Goal: Information Seeking & Learning: Learn about a topic

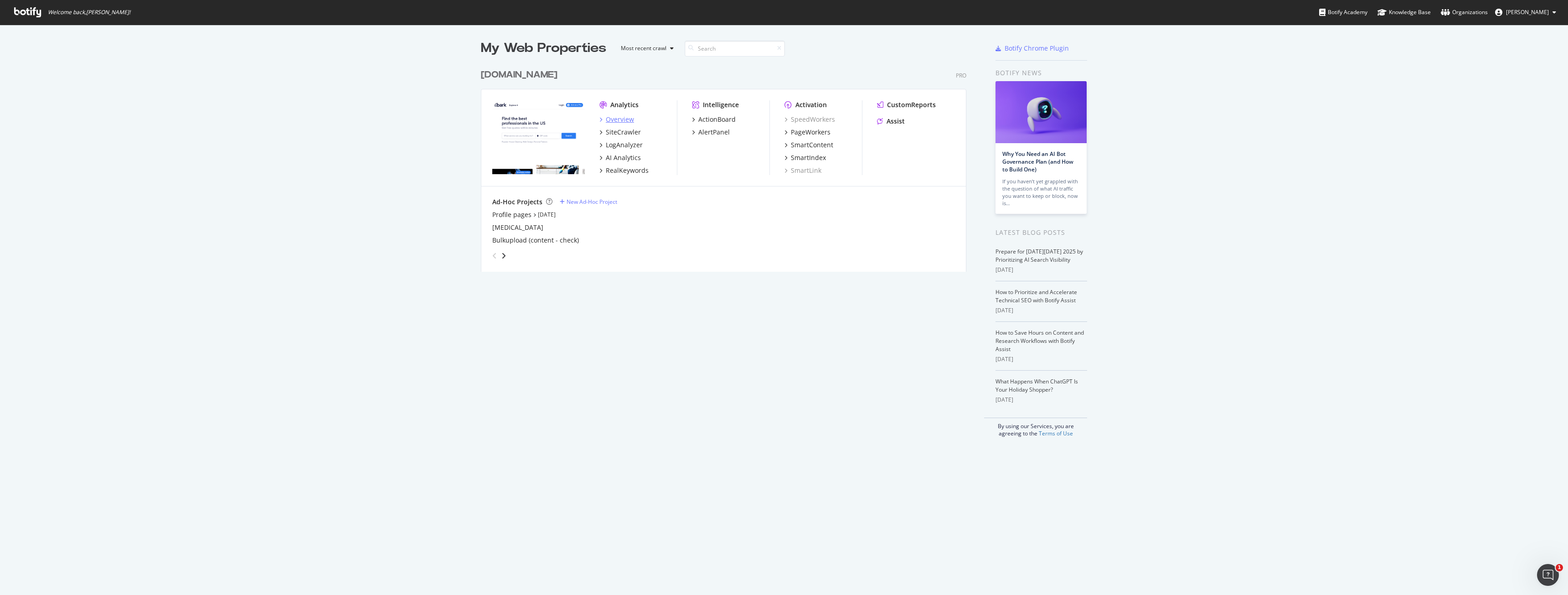
click at [618, 116] on div "Overview" at bounding box center [620, 119] width 28 height 9
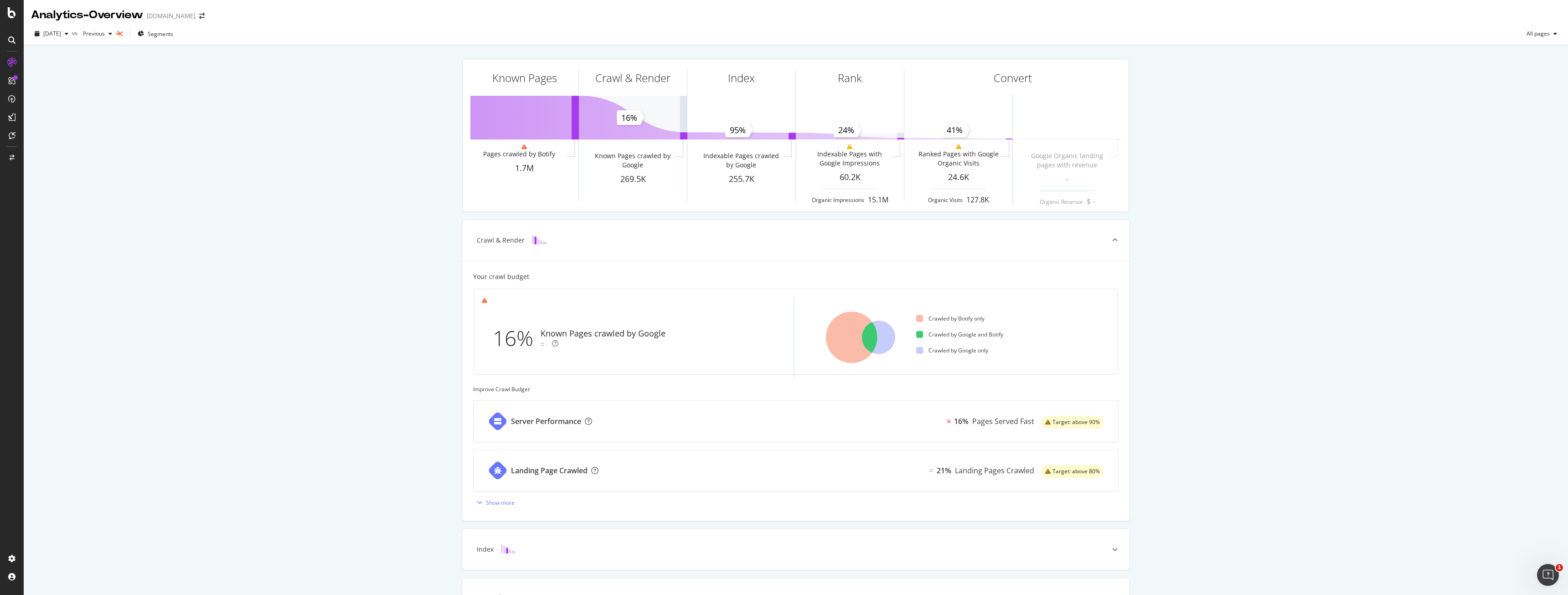
click at [379, 238] on div "Known Pages Pages crawled by Botify 1.7M Crawl & Render Known Pages crawled by …" at bounding box center [796, 376] width 1544 height 663
click at [54, 102] on div "SiteCrawler" at bounding box center [49, 100] width 32 height 9
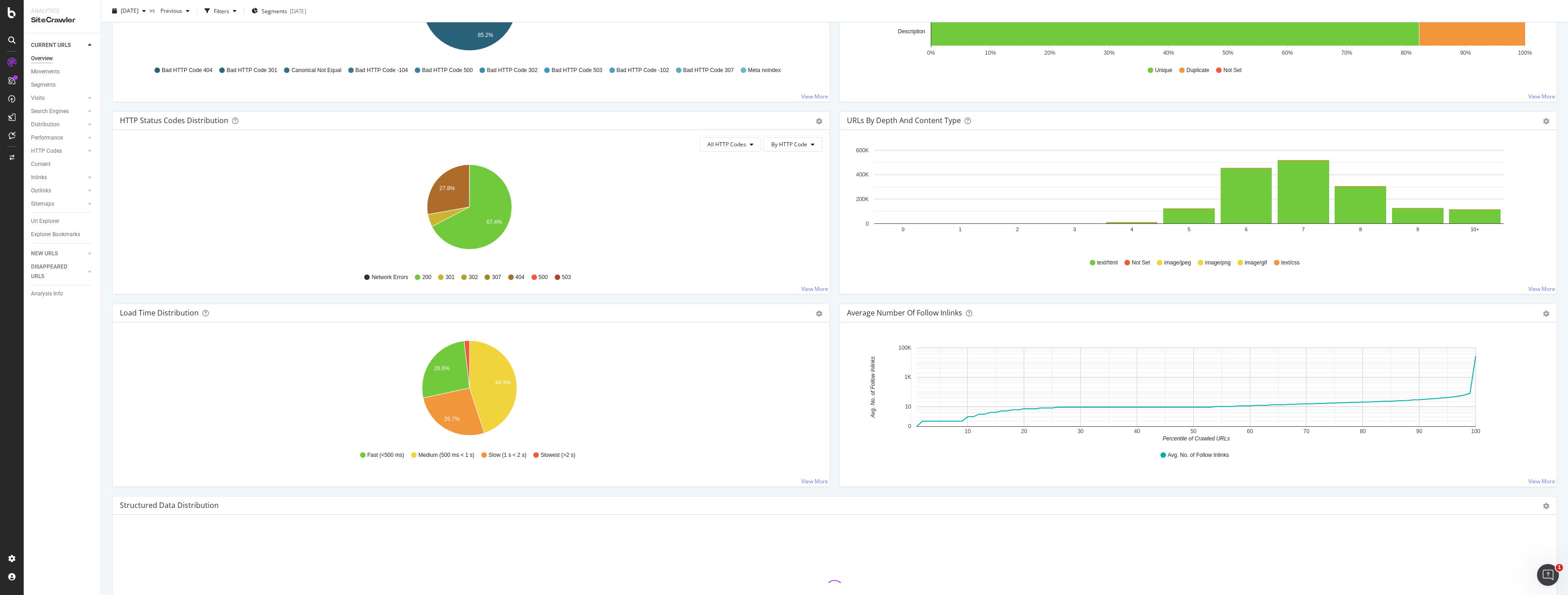
scroll to position [410, 0]
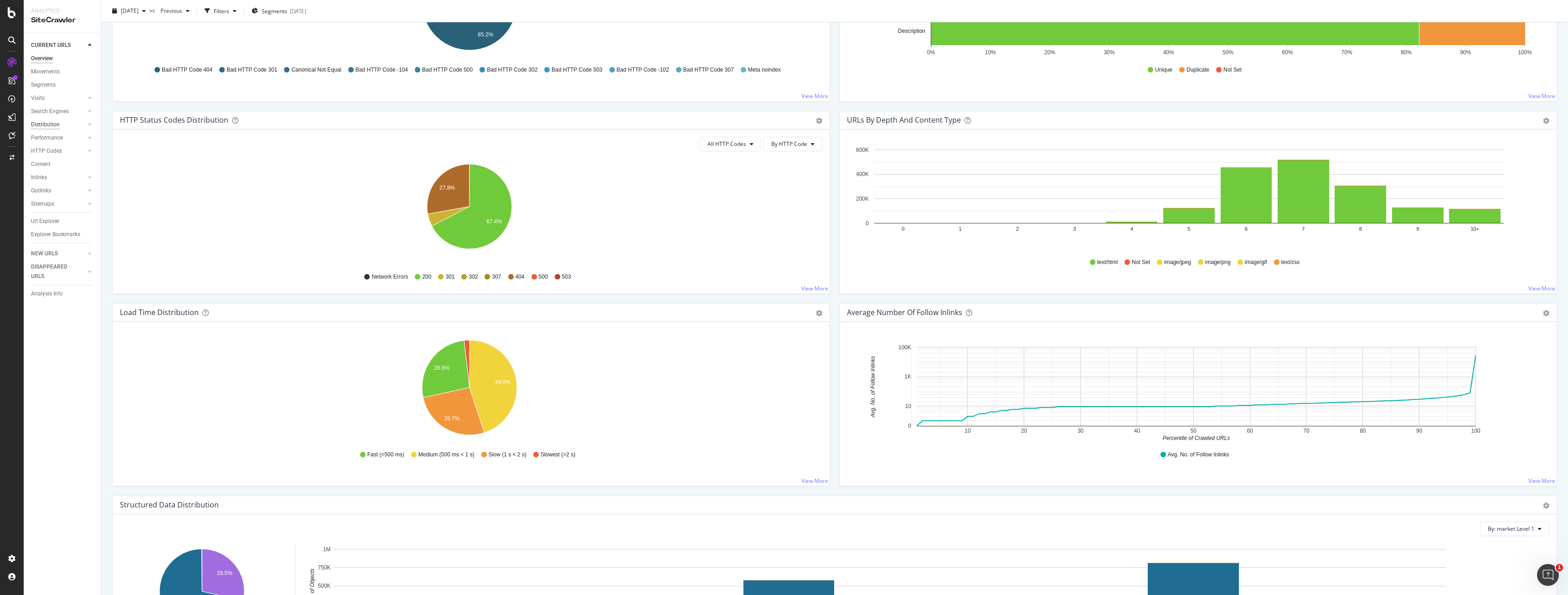
click at [41, 129] on div "Distribution" at bounding box center [45, 125] width 29 height 10
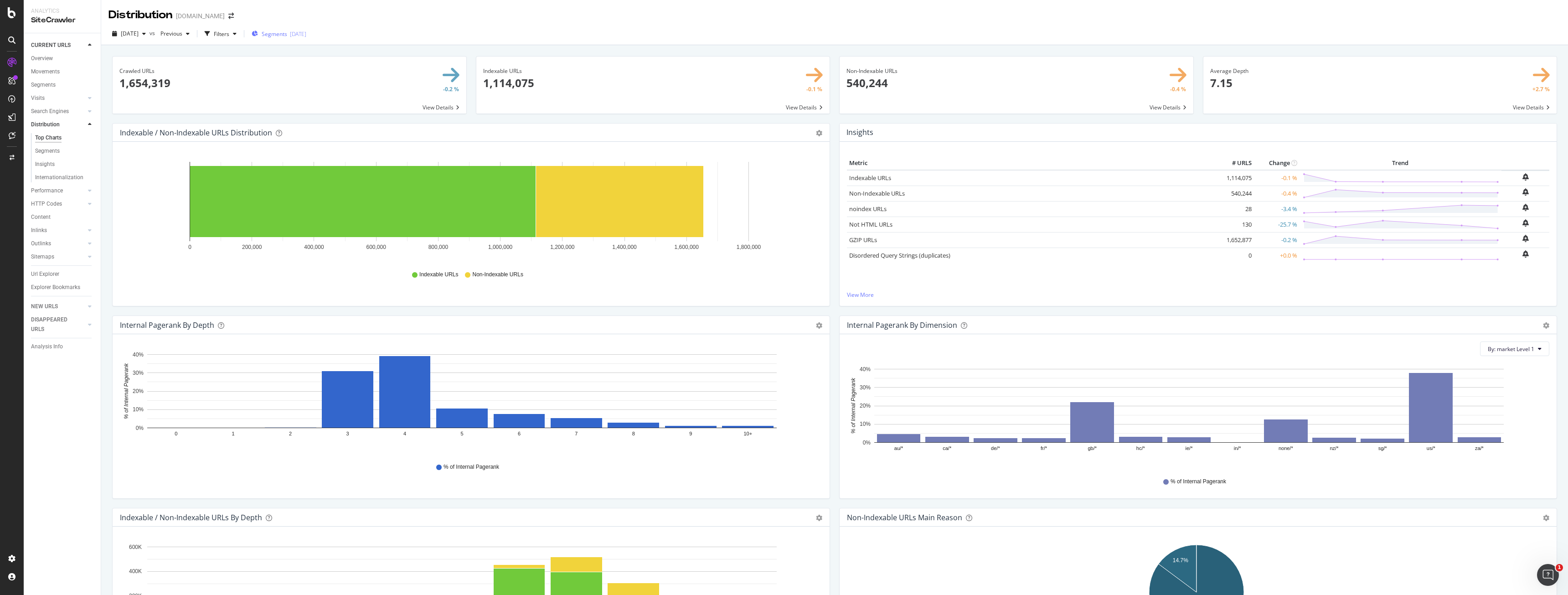
click at [304, 36] on div "[DATE]" at bounding box center [298, 33] width 16 height 8
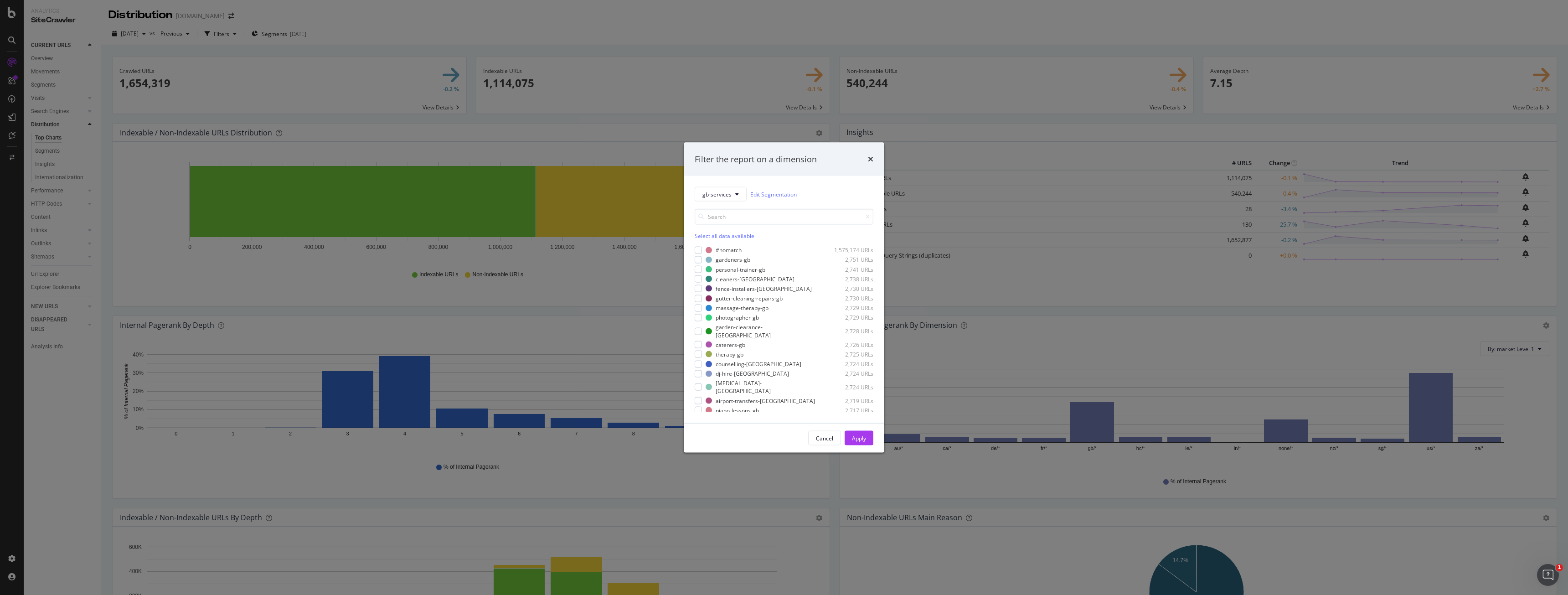
click at [705, 186] on div "gb-services Edit Segmentation Select all data available #nomatch 1,575,174 URLs…" at bounding box center [783, 300] width 200 height 247
click at [707, 189] on button "gb-services" at bounding box center [720, 194] width 52 height 15
click at [839, 199] on div "gb-services Edit Segmentation" at bounding box center [784, 194] width 179 height 15
click at [705, 272] on div "personal-trainer-gb 2,741 URLs" at bounding box center [784, 269] width 179 height 8
click at [858, 435] on div "Apply" at bounding box center [859, 438] width 14 height 8
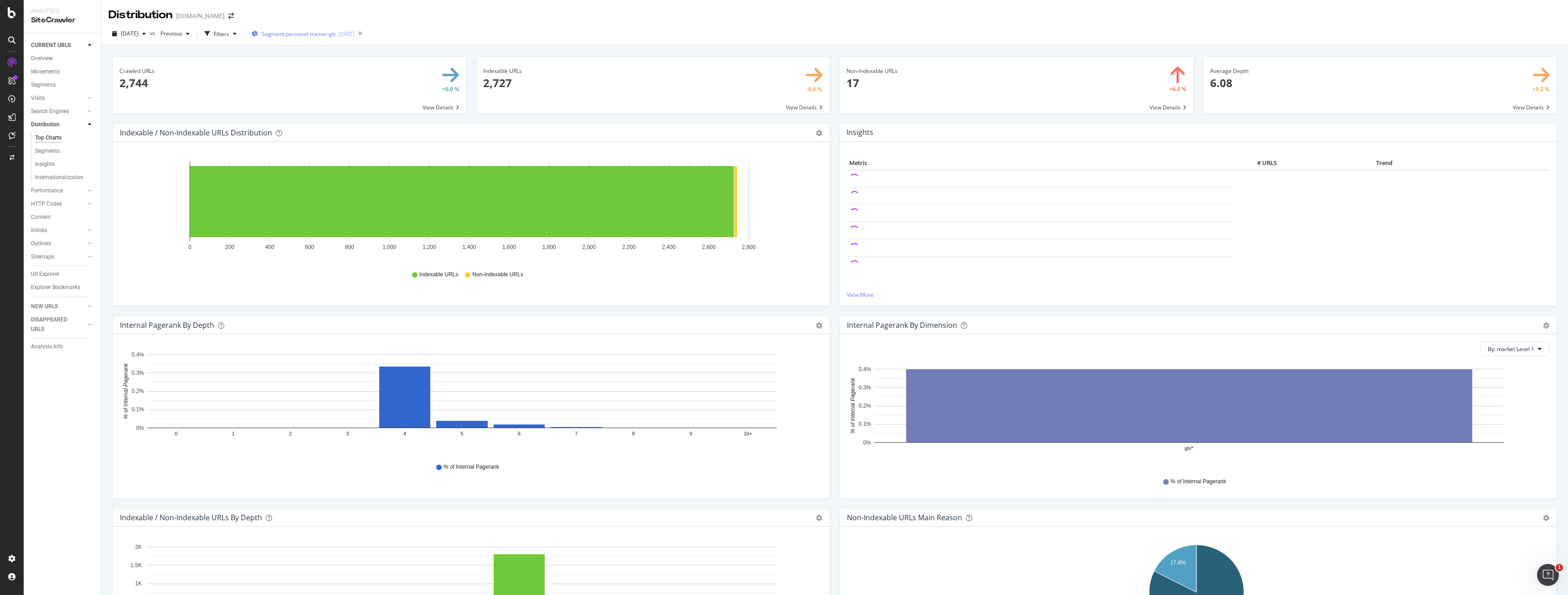
click at [312, 28] on div "Segment: personal-trainer-gb [DATE]" at bounding box center [303, 33] width 103 height 13
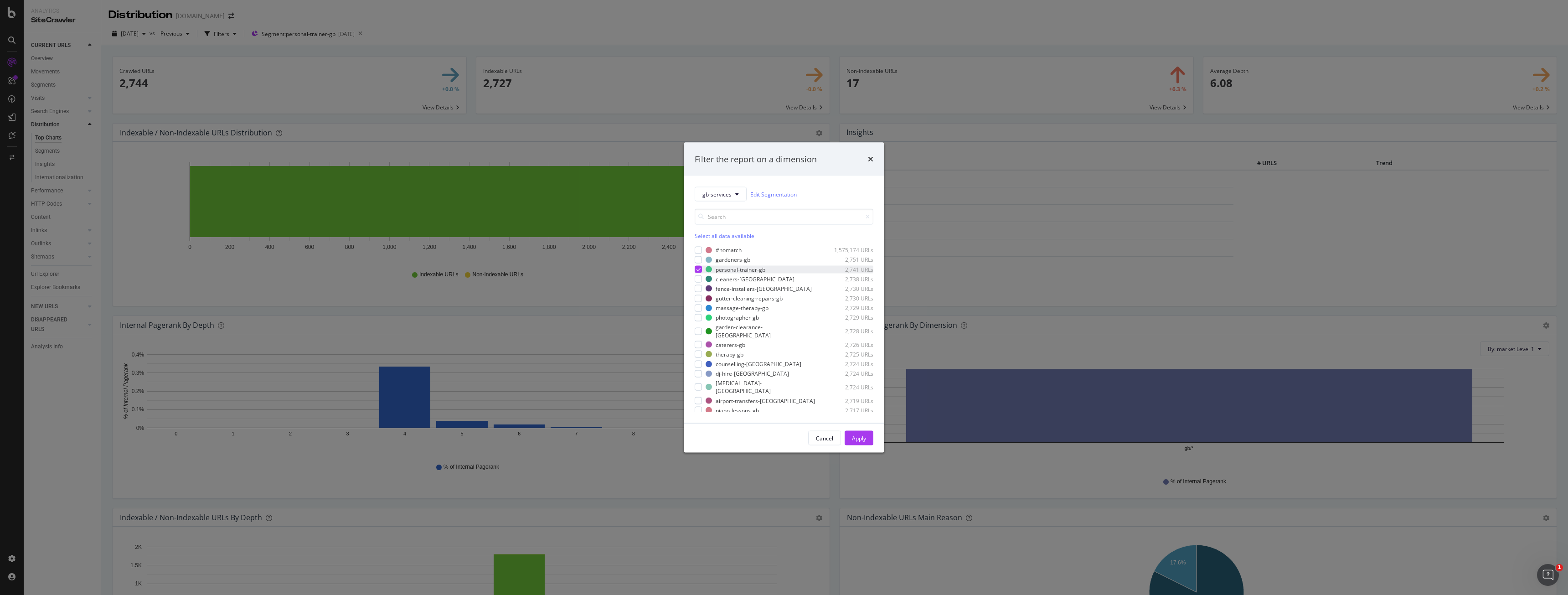
click at [696, 267] on div "modal" at bounding box center [698, 270] width 7 height 7
click at [725, 192] on span "gb-services" at bounding box center [717, 194] width 29 height 8
click at [733, 247] on span "pagetype" at bounding box center [744, 244] width 85 height 8
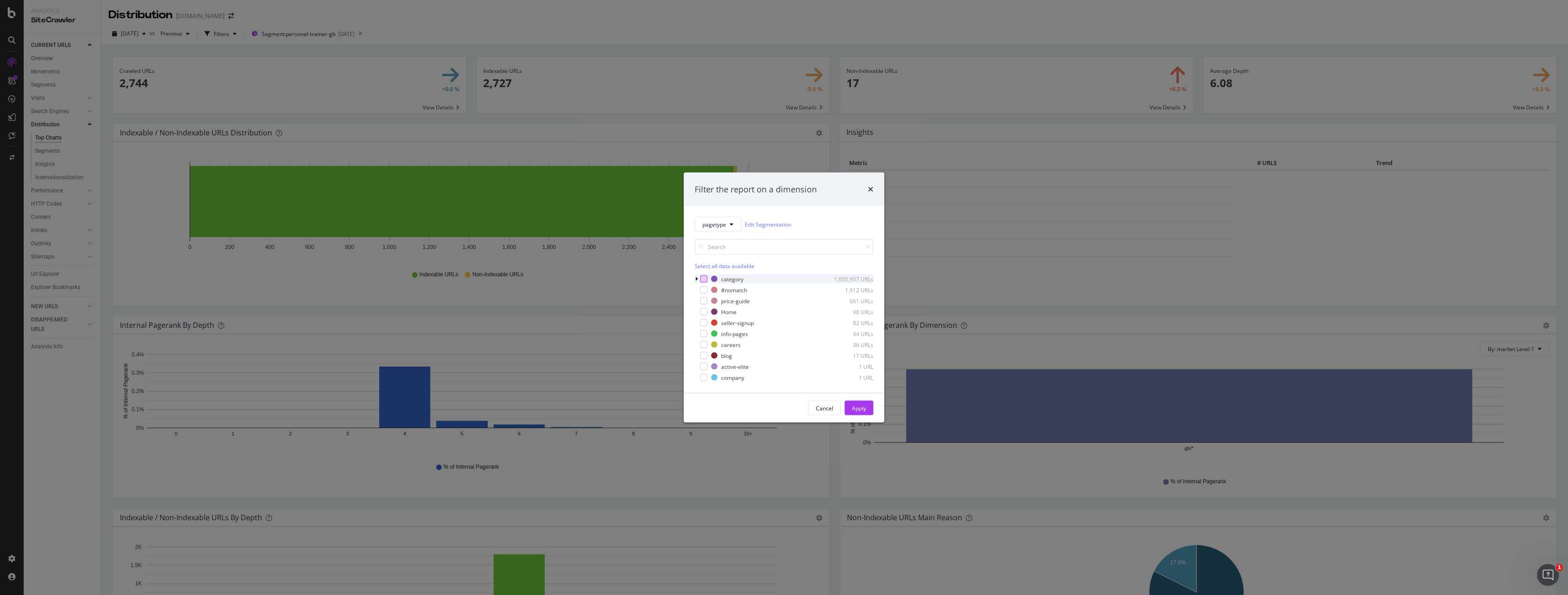
click at [705, 281] on div "modal" at bounding box center [704, 279] width 7 height 7
click at [856, 406] on div "Apply" at bounding box center [859, 407] width 14 height 8
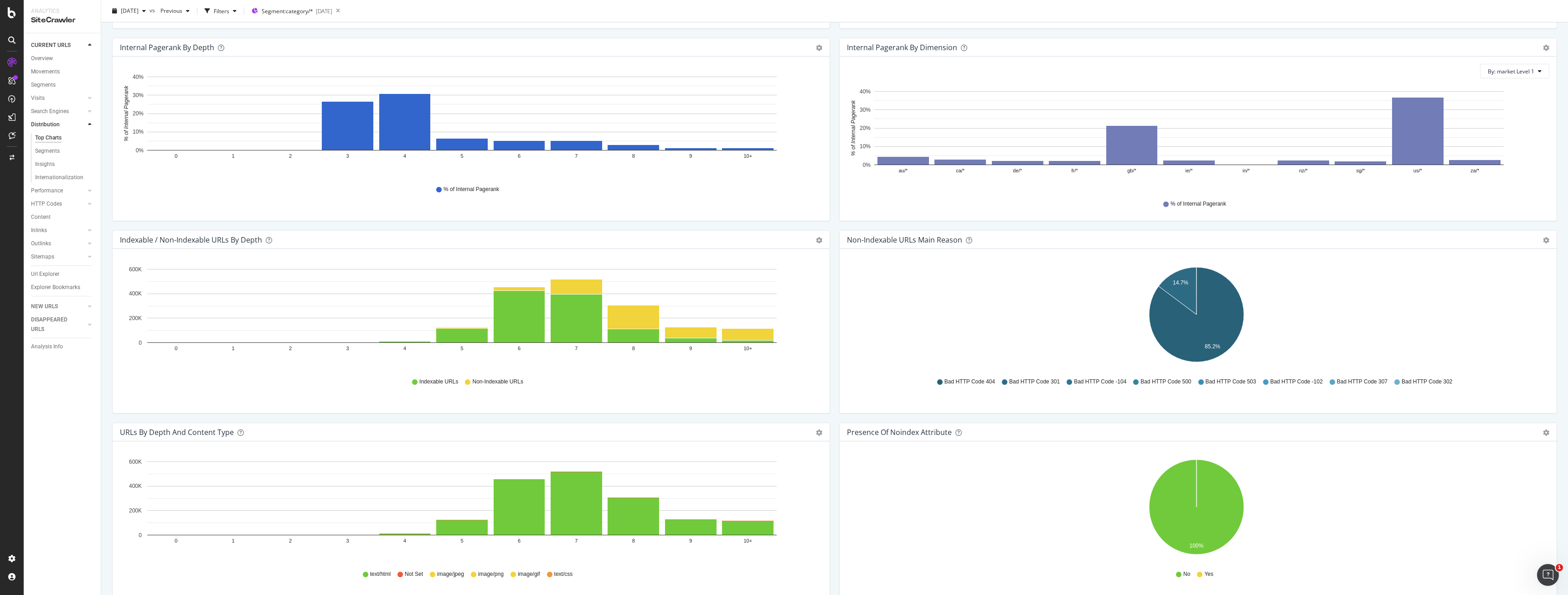
scroll to position [273, 0]
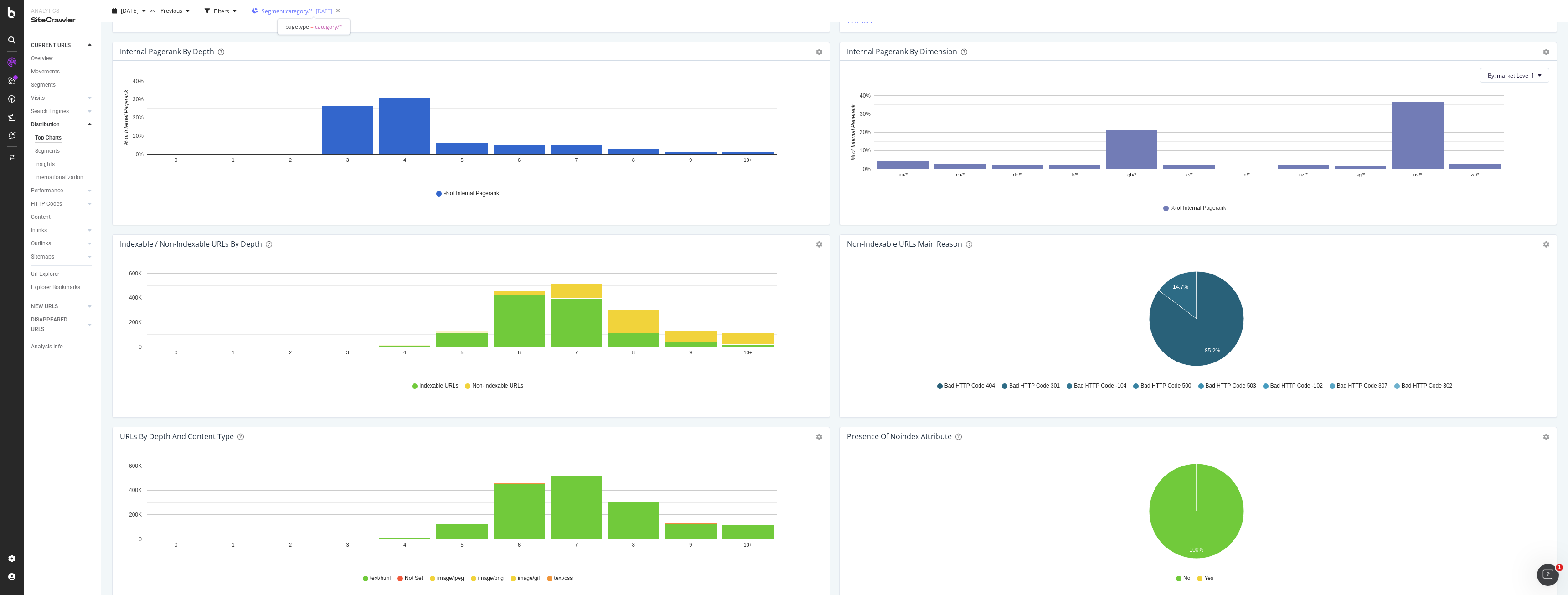
click at [286, 8] on span "Segment: category/*" at bounding box center [287, 11] width 52 height 8
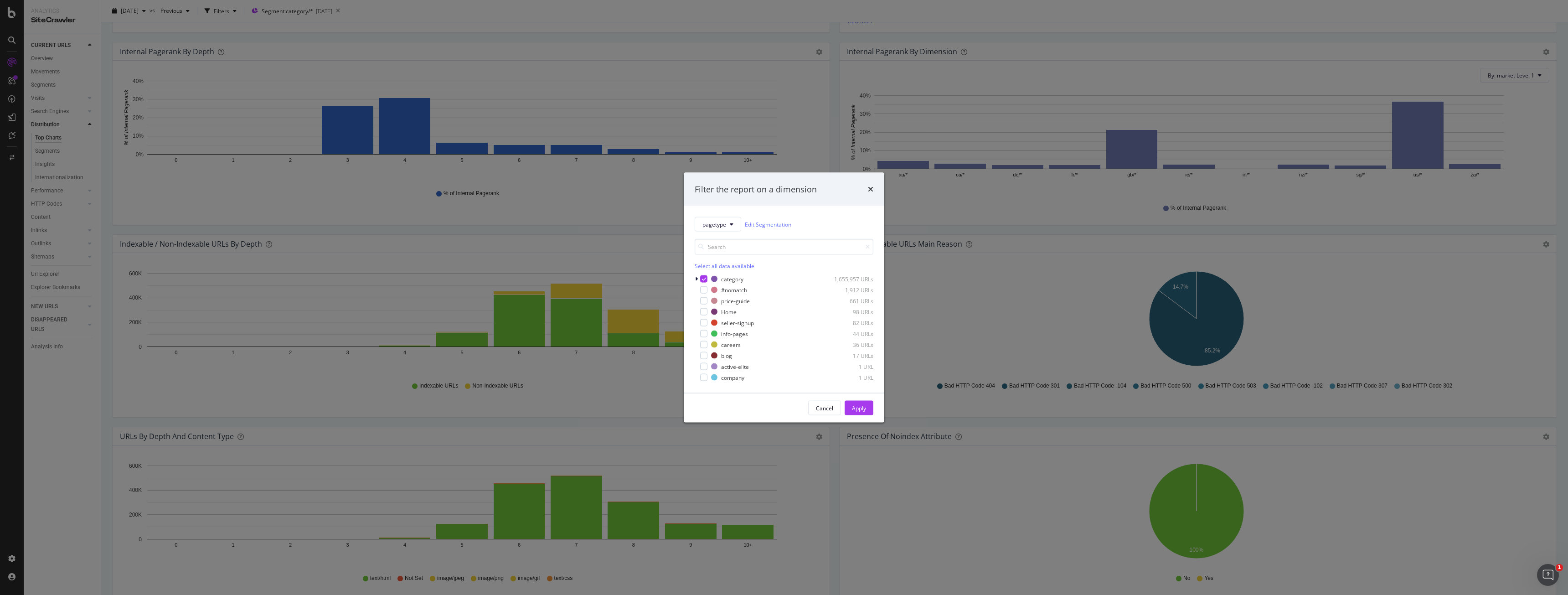
click at [527, 46] on div "Filter the report on a dimension pagetype Edit Segmentation Select all data ava…" at bounding box center [784, 297] width 1568 height 595
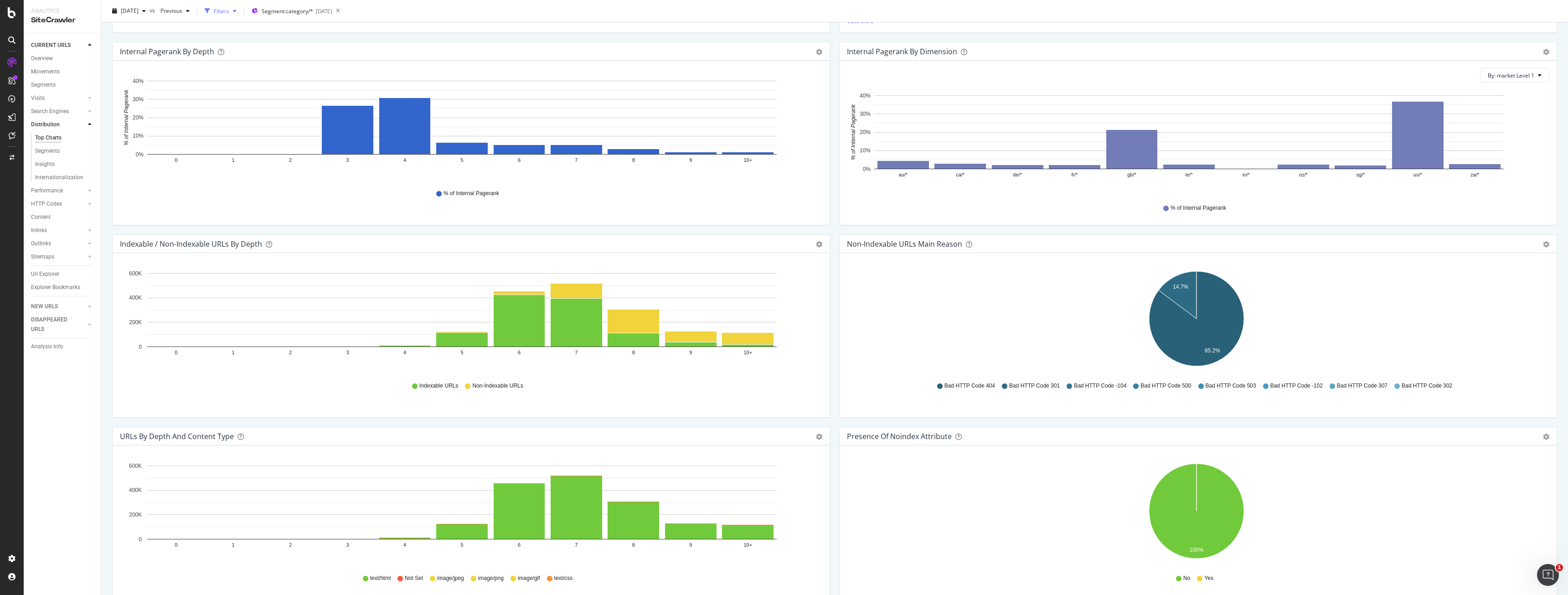
click at [240, 5] on div "Filters" at bounding box center [220, 11] width 39 height 13
click at [144, 39] on div "Add Filter" at bounding box center [133, 35] width 24 height 8
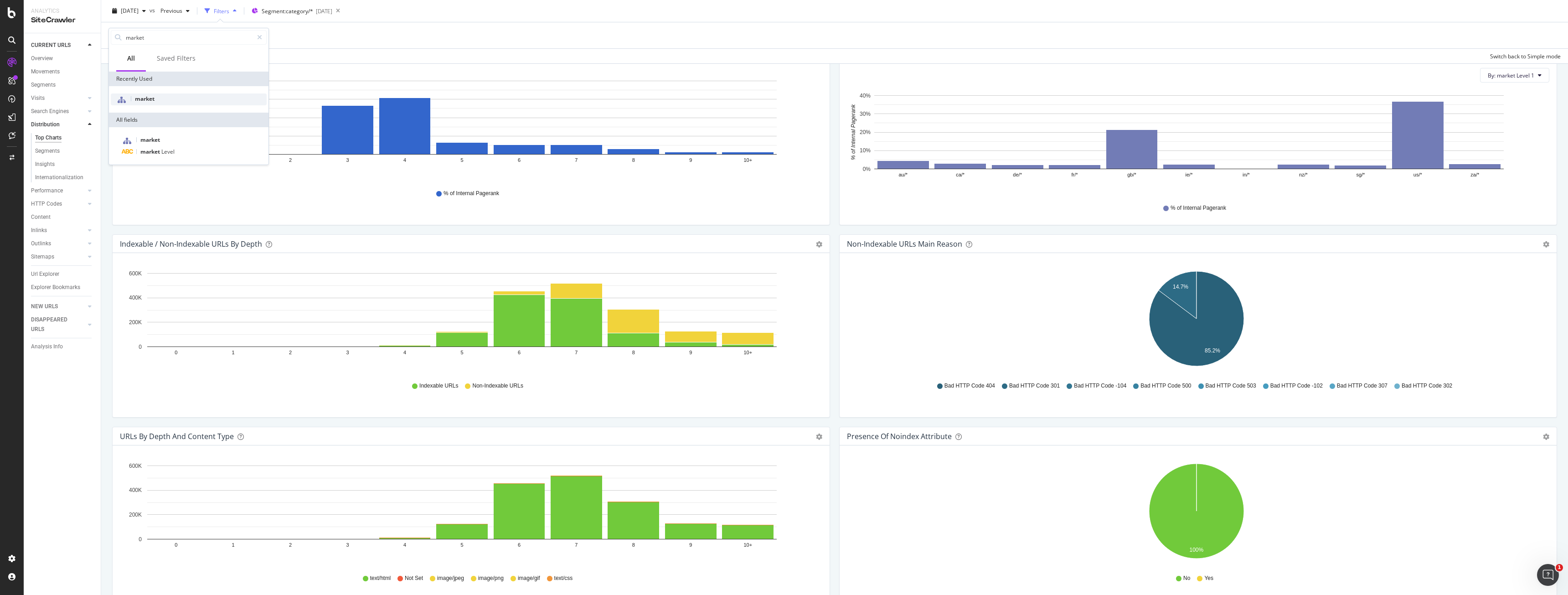
type input "market"
click at [173, 99] on div "market" at bounding box center [189, 99] width 156 height 12
click at [163, 93] on div at bounding box center [166, 90] width 99 height 15
click at [148, 117] on span "414,648 URLS" at bounding box center [153, 121] width 37 height 8
click at [197, 127] on icon "button" at bounding box center [196, 125] width 5 height 5
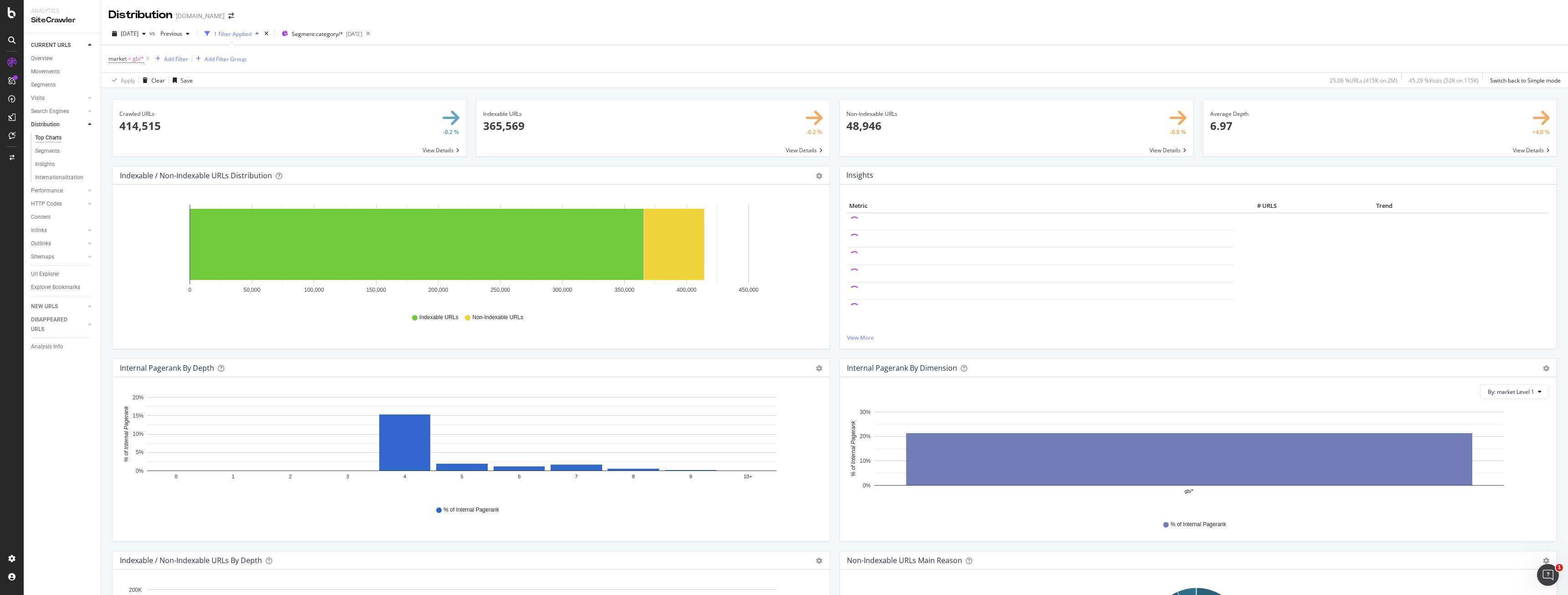
drag, startPoint x: 147, startPoint y: 61, endPoint x: 301, endPoint y: 1, distance: 165.3
click at [147, 61] on icon at bounding box center [148, 58] width 8 height 9
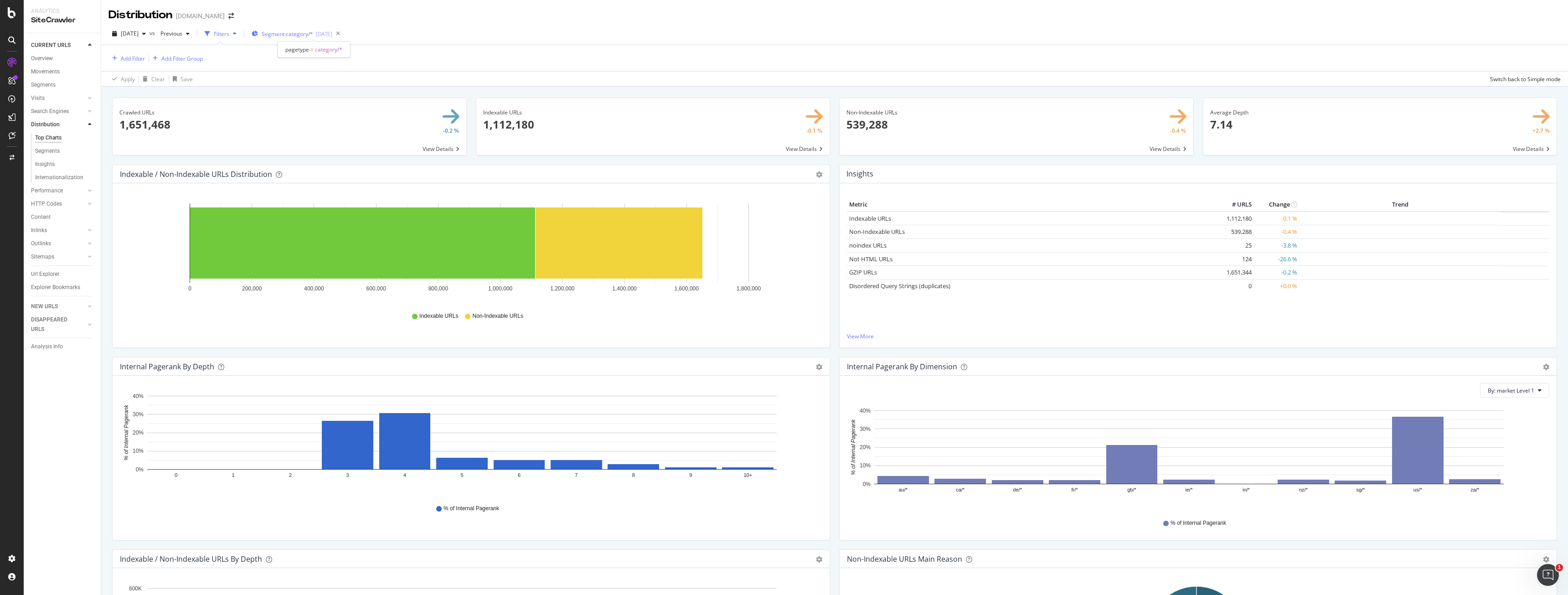
click at [313, 30] on span "Segment: category/*" at bounding box center [287, 33] width 52 height 8
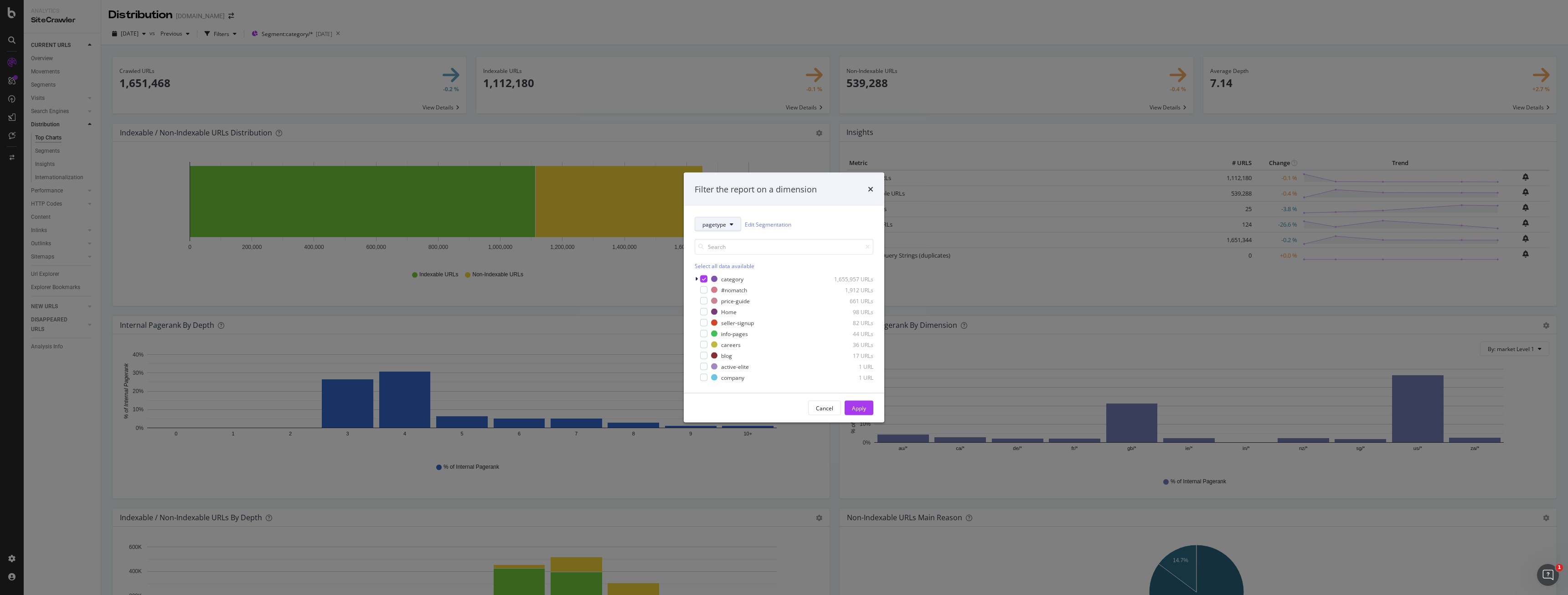
click at [725, 224] on span "pagetype" at bounding box center [714, 224] width 24 height 8
click at [727, 293] on span "gb-services" at bounding box center [744, 290] width 85 height 8
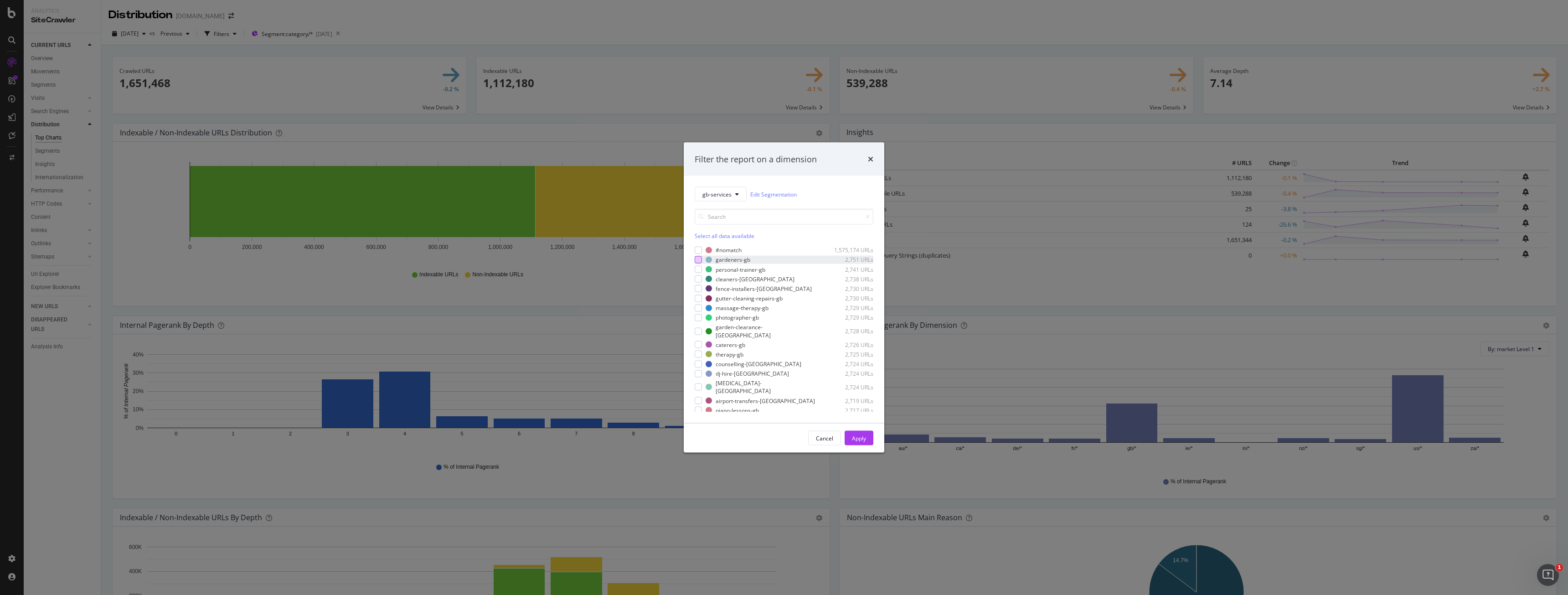
click at [696, 256] on div "modal" at bounding box center [698, 260] width 7 height 7
click at [699, 238] on div "Select all data available" at bounding box center [784, 236] width 179 height 8
click at [699, 250] on icon "modal" at bounding box center [698, 250] width 4 height 4
click at [857, 433] on div "Apply" at bounding box center [859, 438] width 14 height 13
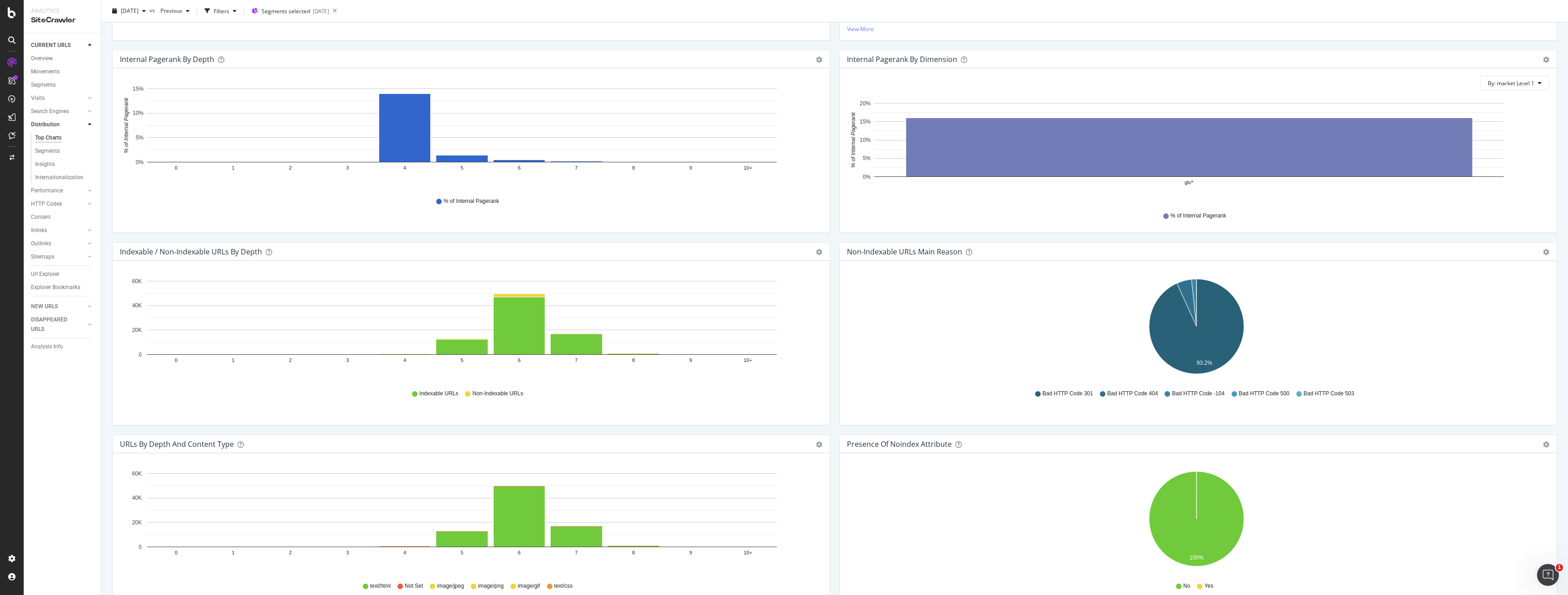
scroll to position [273, 0]
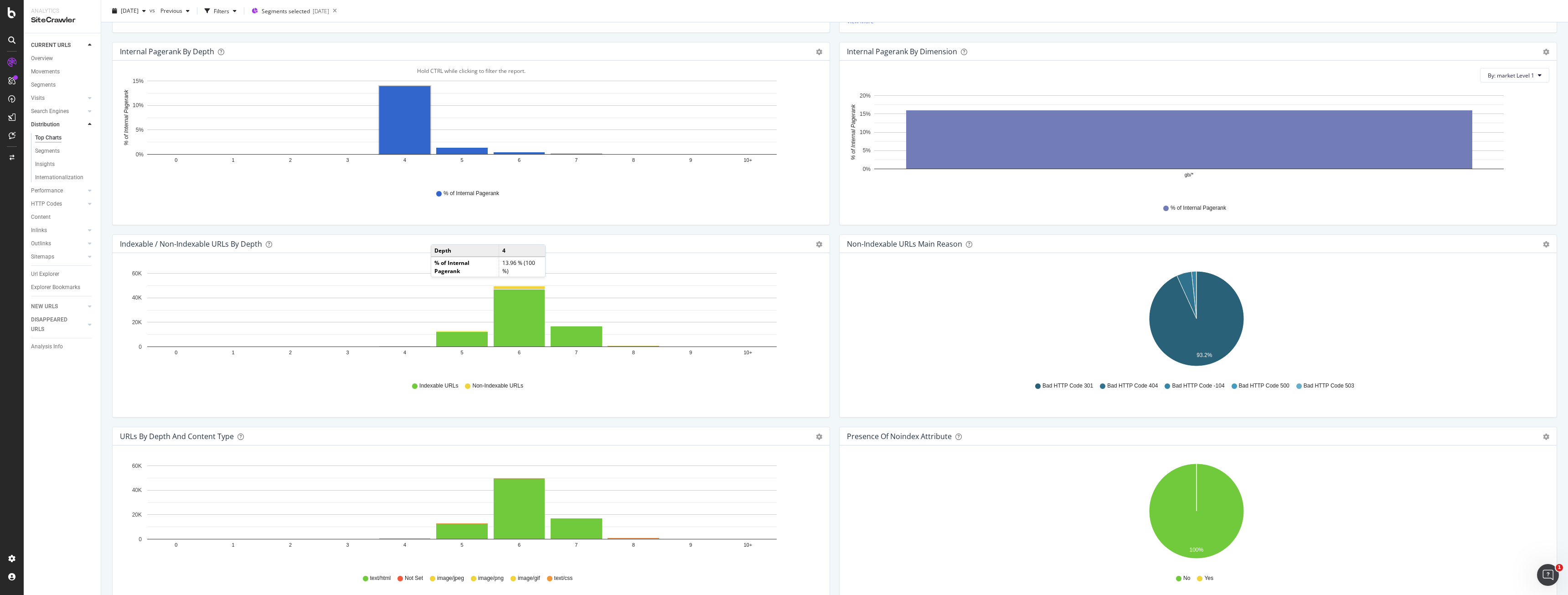
click at [416, 348] on icon "0 1 2 3 4 5 6 7 8 9 10+ 0 20K 40K 60K" at bounding box center [469, 321] width 699 height 106
click at [46, 114] on div "LogAnalyzer" at bounding box center [51, 117] width 35 height 9
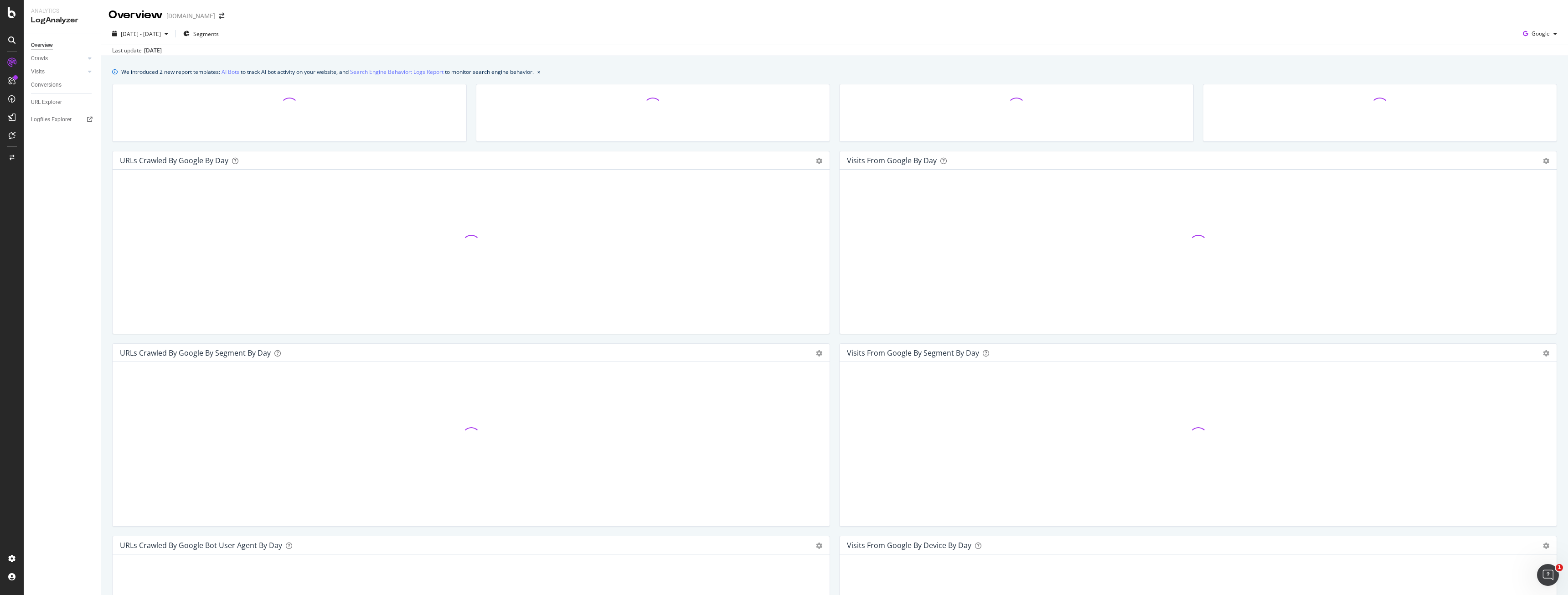
drag, startPoint x: 0, startPoint y: 128, endPoint x: 602, endPoint y: 22, distance: 611.3
click at [602, 22] on div "Overview [DOMAIN_NAME]" at bounding box center [835, 11] width 1467 height 23
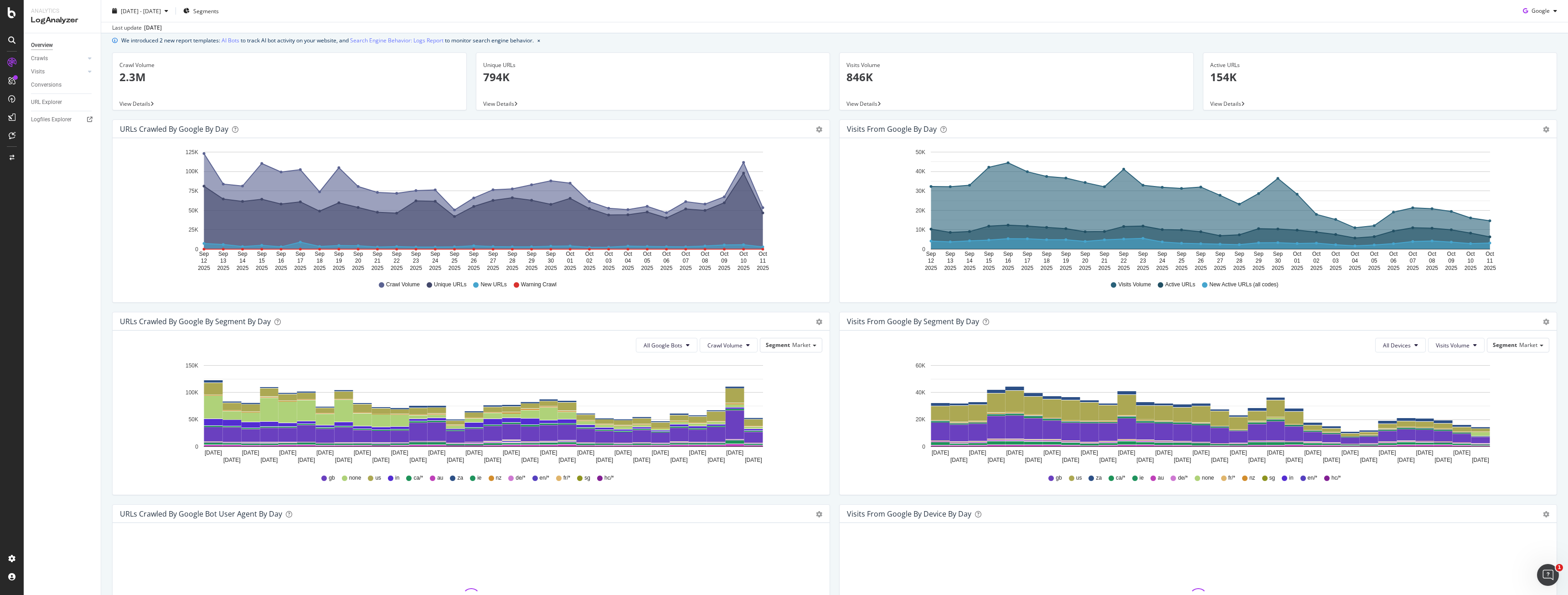
scroll to position [165, 0]
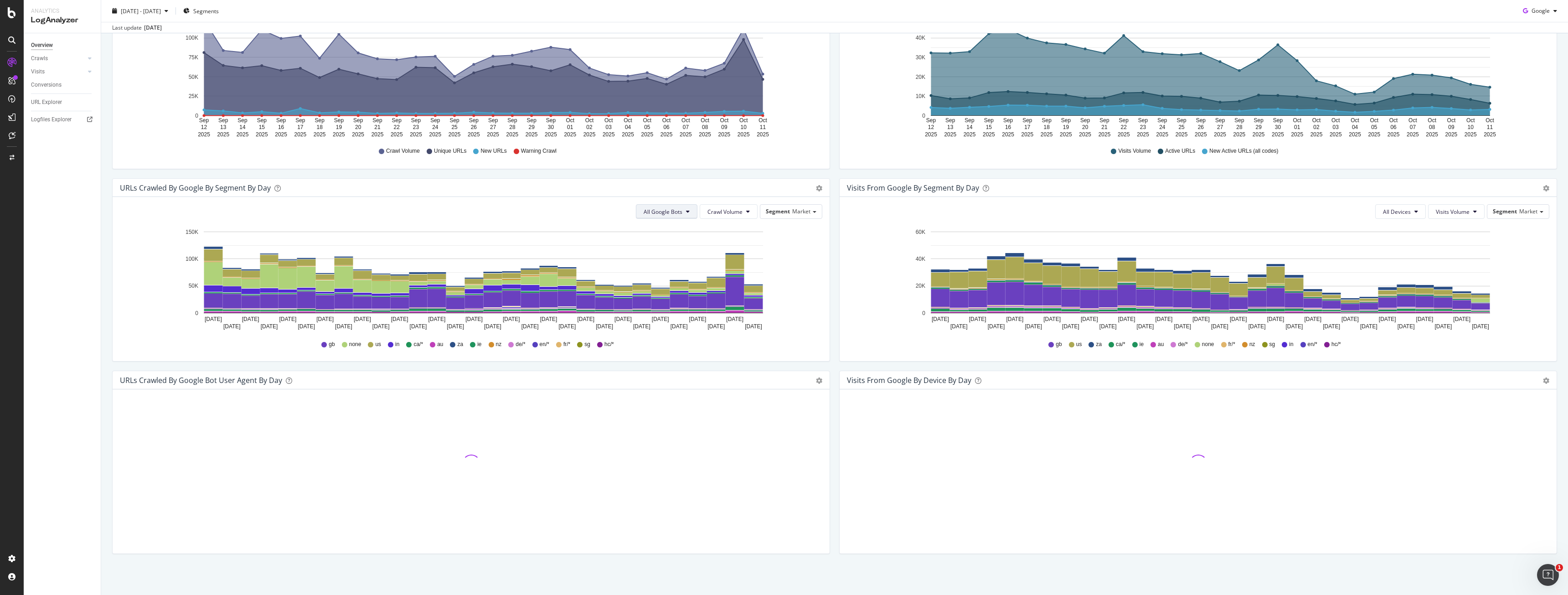
click at [653, 209] on span "All Google Bots" at bounding box center [663, 211] width 39 height 8
click at [673, 296] on span "Google Smartphone" at bounding box center [674, 297] width 65 height 8
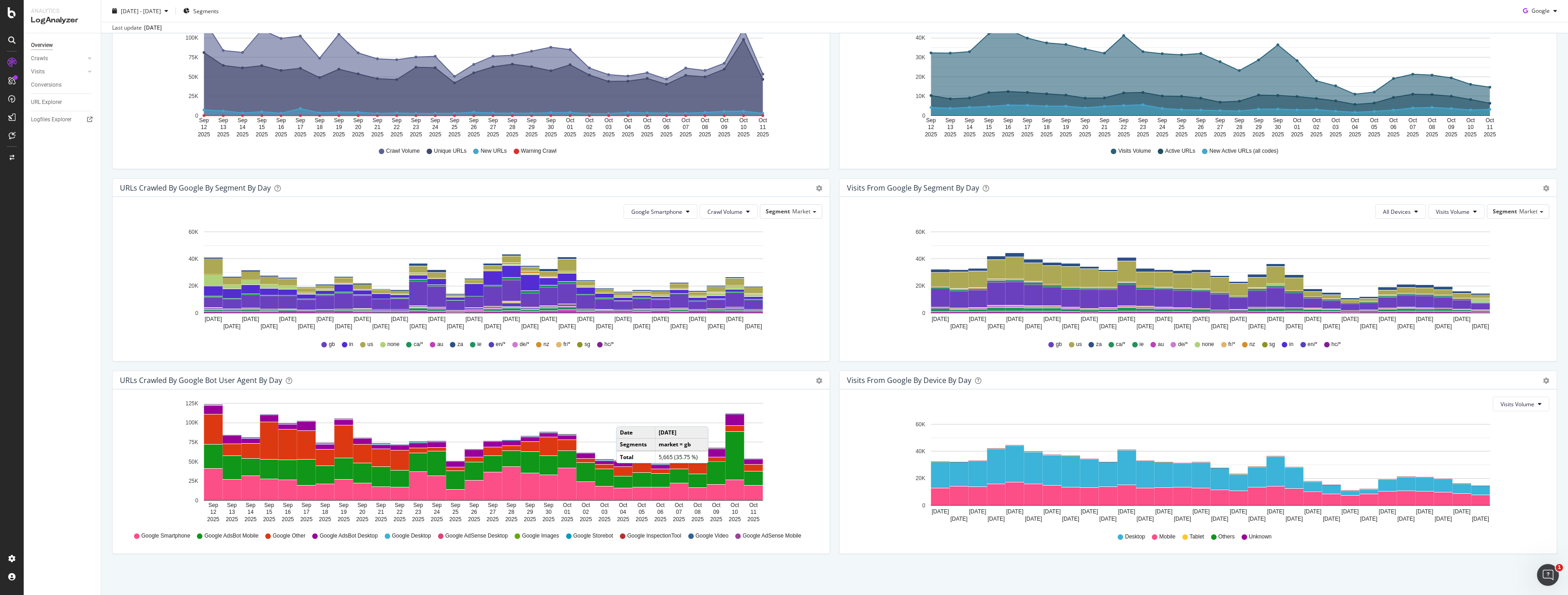
click at [835, 406] on div "Visits From Google By Device By Day Timeline (by Value) Timeline (by Percentage…" at bounding box center [1198, 467] width 727 height 192
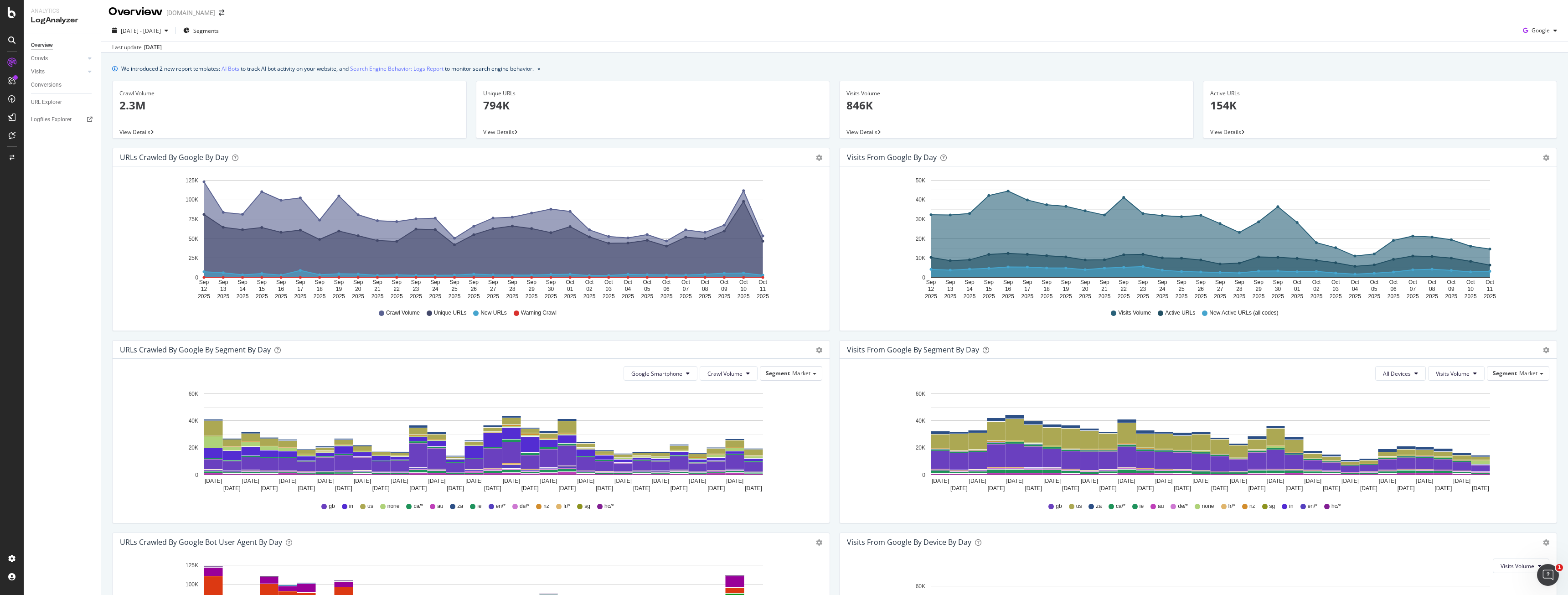
scroll to position [0, 0]
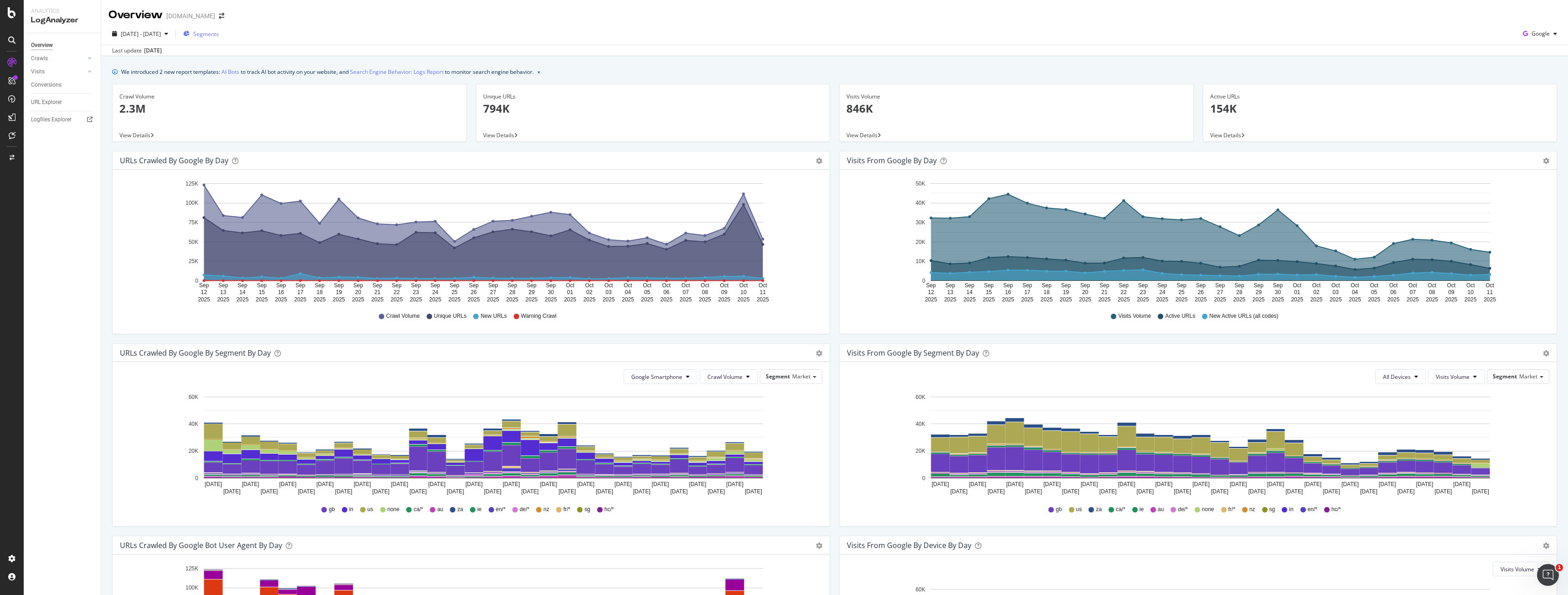
click at [219, 33] on span "Segments" at bounding box center [206, 33] width 26 height 8
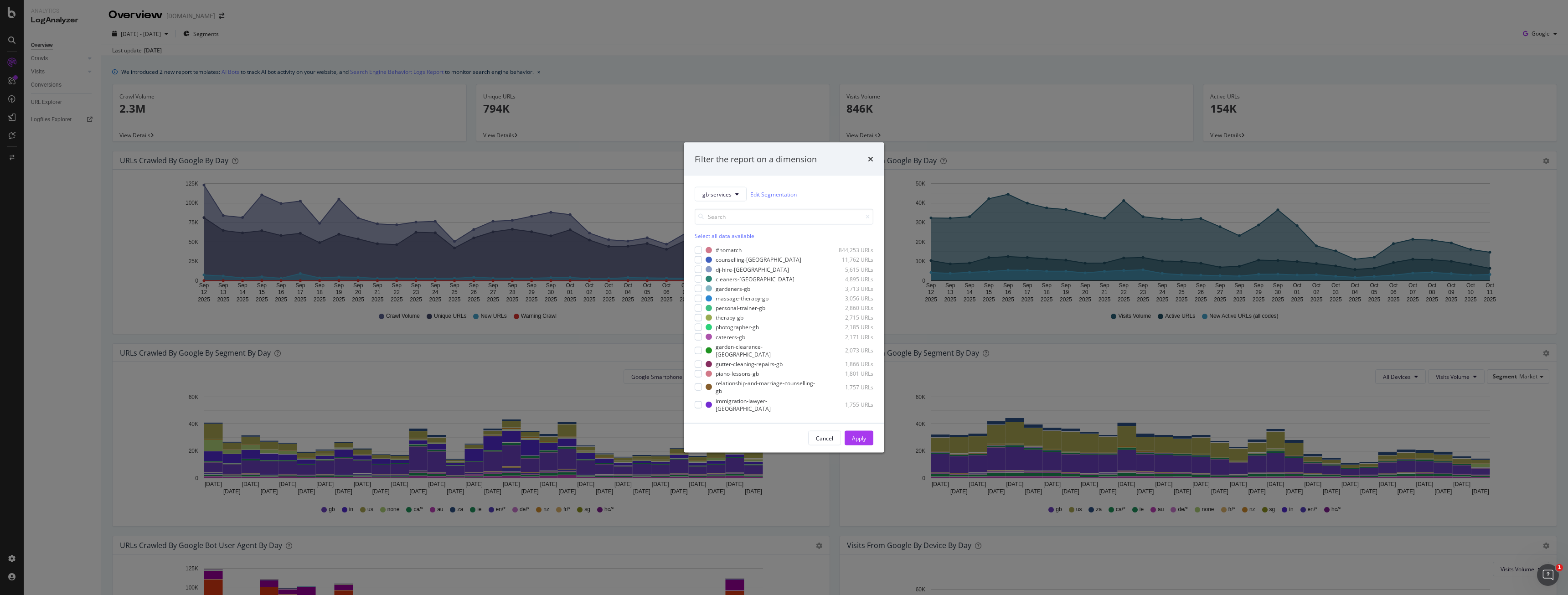
click at [542, 50] on div "Filter the report on a dimension gb-services Edit Segmentation Select all data …" at bounding box center [784, 297] width 1568 height 595
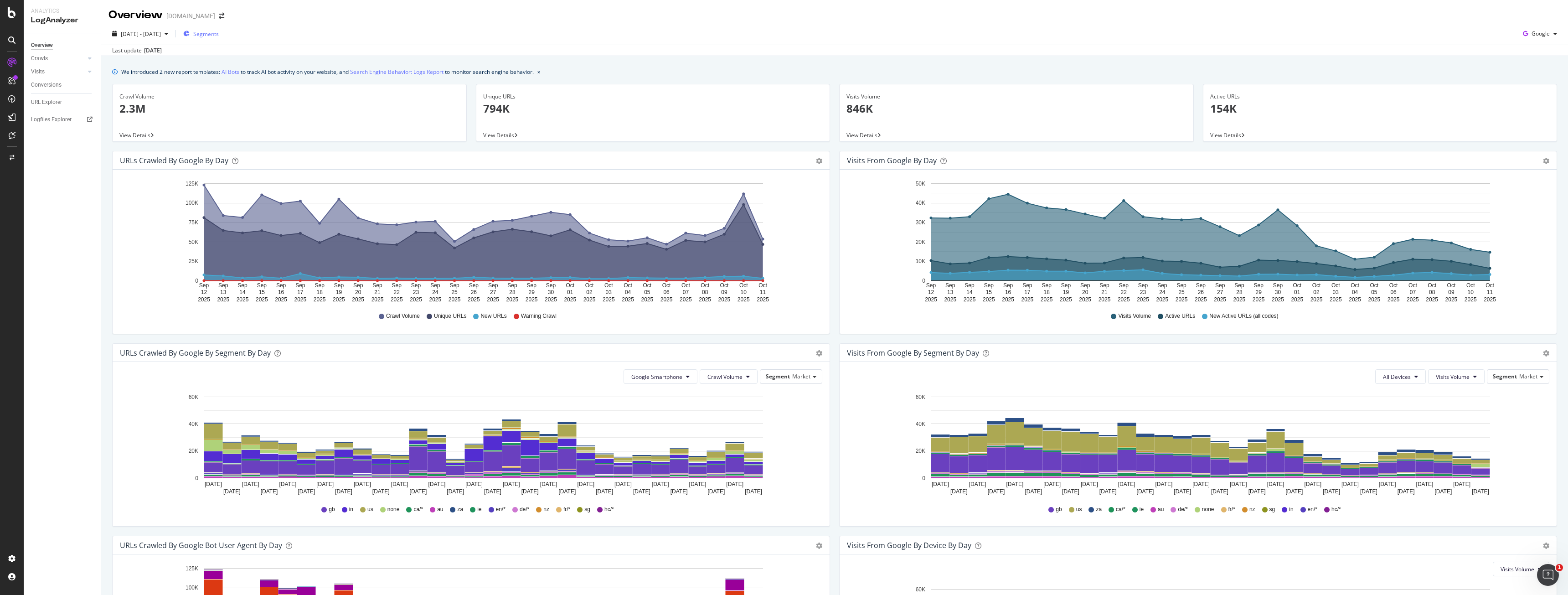
click at [219, 33] on span "Segments" at bounding box center [206, 33] width 26 height 8
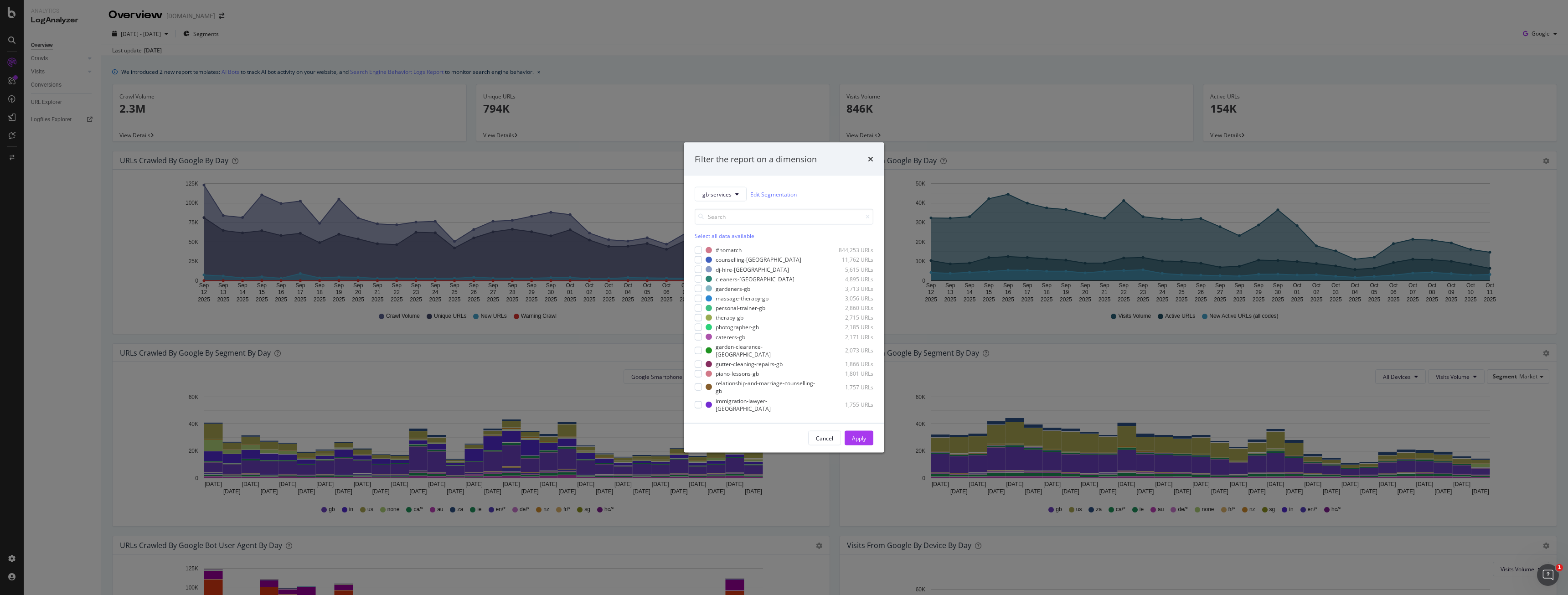
click at [422, 83] on div "Filter the report on a dimension gb-services Edit Segmentation Select all data …" at bounding box center [784, 297] width 1568 height 595
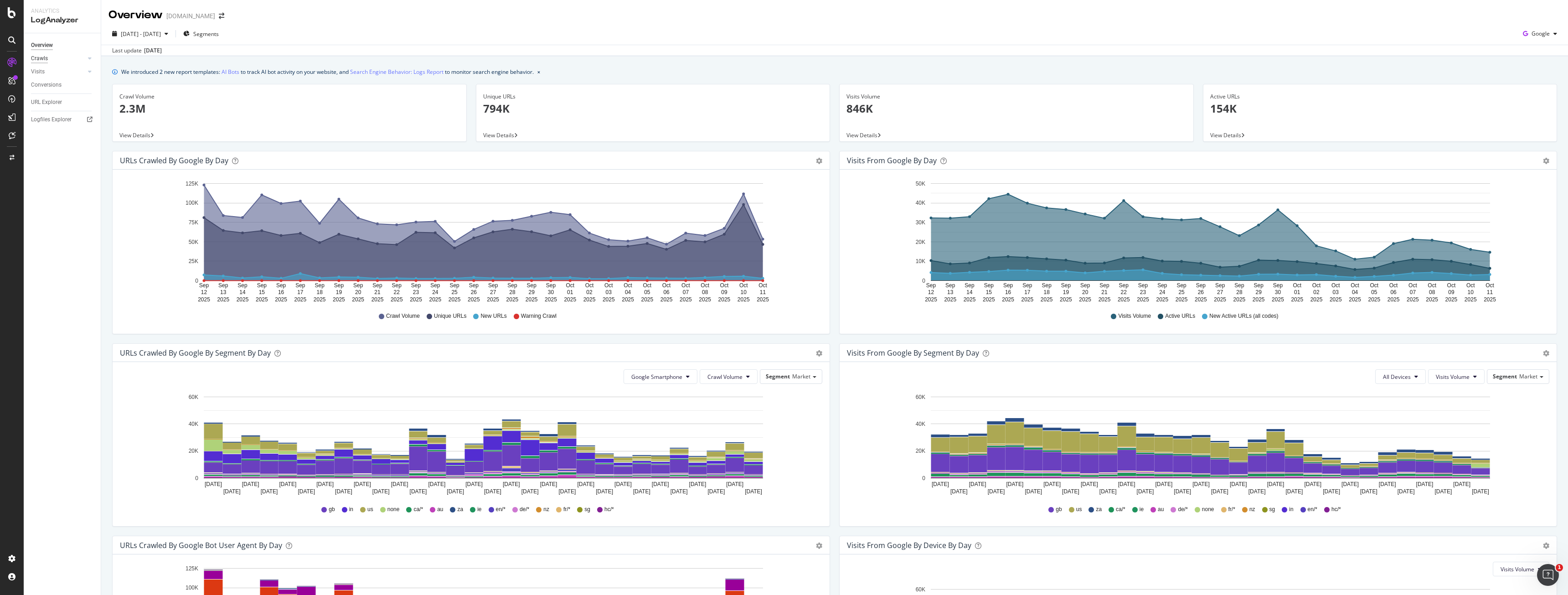
click at [39, 62] on div "Crawls" at bounding box center [40, 58] width 17 height 10
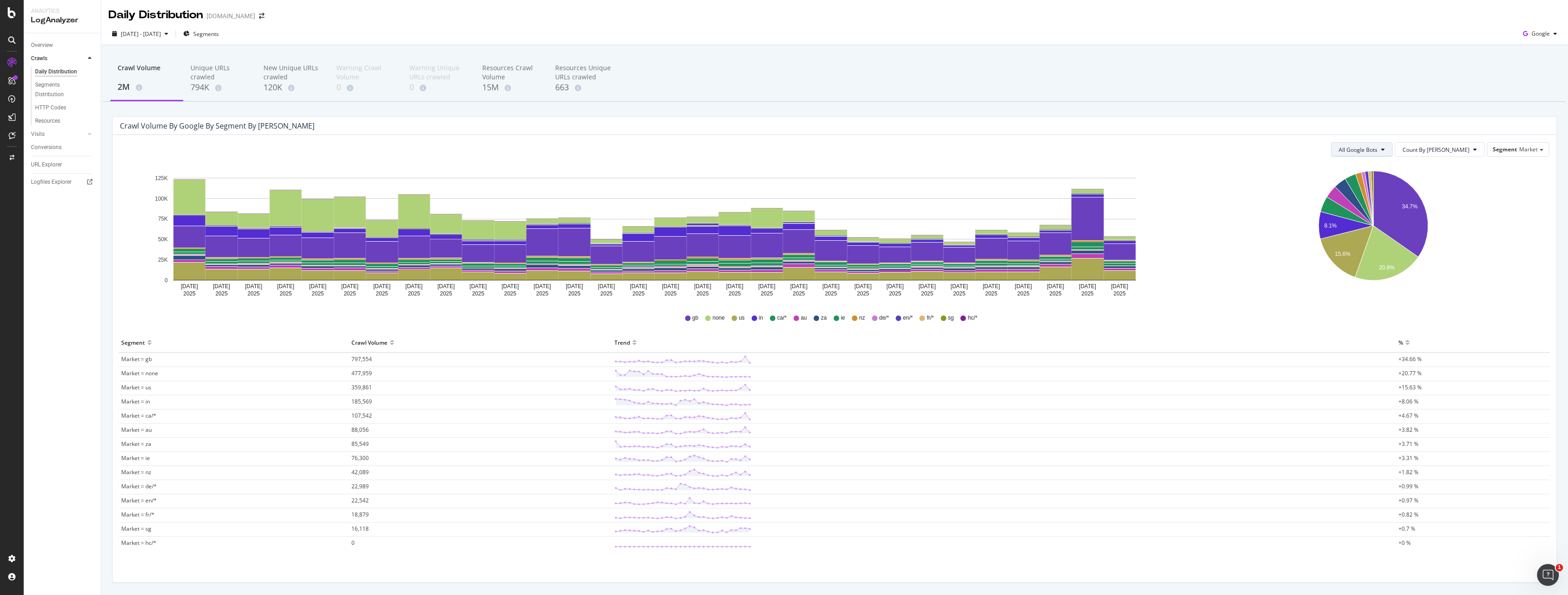
click at [1359, 151] on button "All Google Bots" at bounding box center [1362, 150] width 61 height 15
click at [1394, 237] on span "Google Smartphone" at bounding box center [1398, 235] width 65 height 8
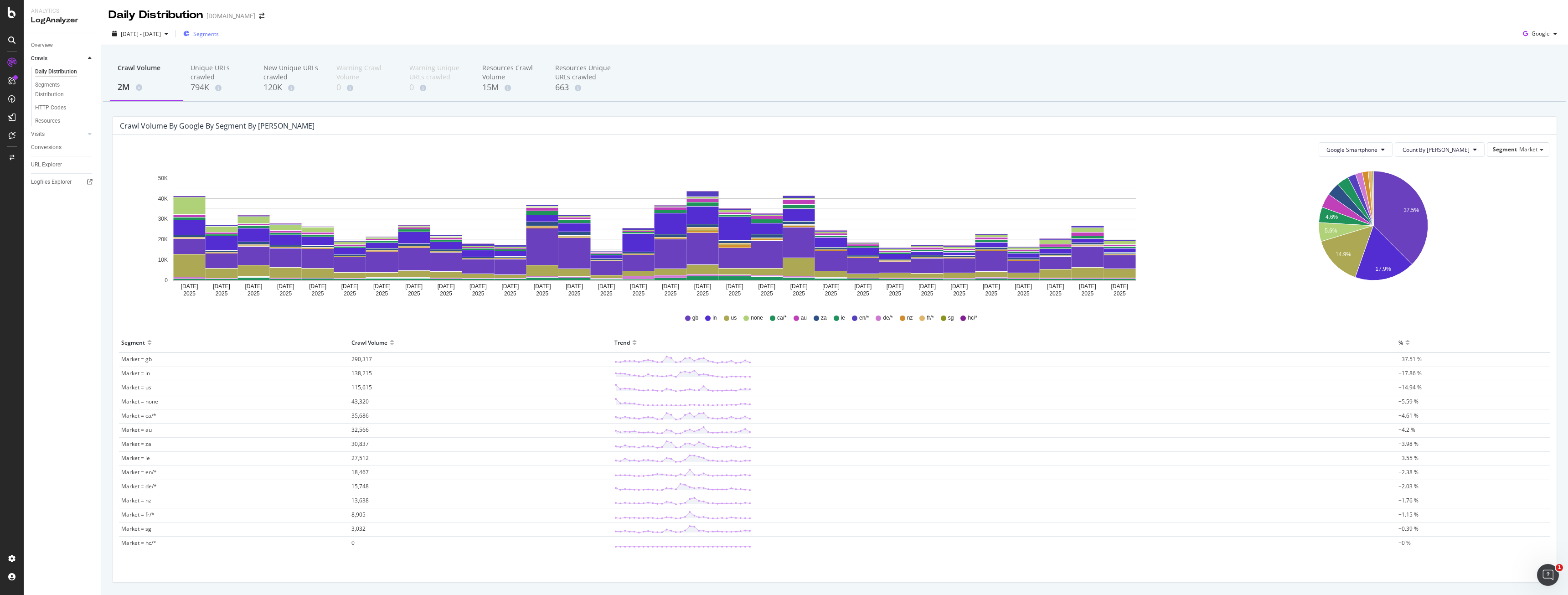
click at [219, 32] on span "Segments" at bounding box center [206, 33] width 26 height 8
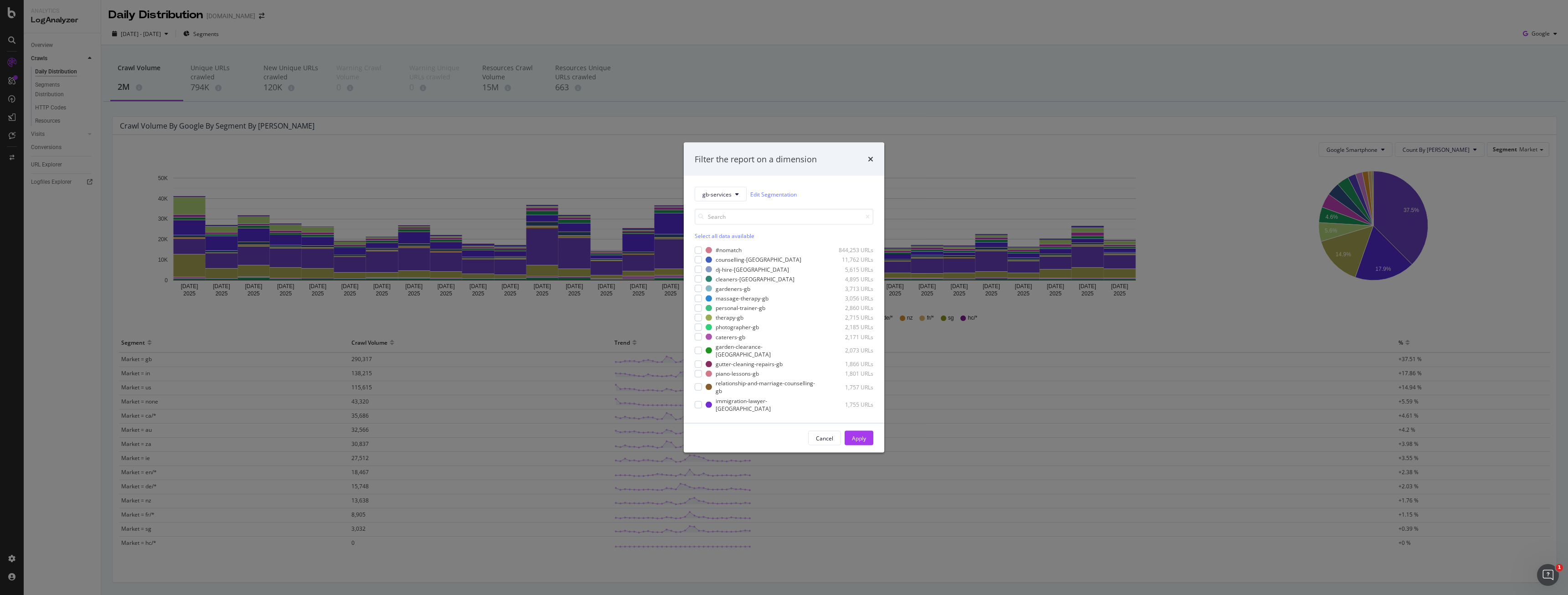
click at [866, 158] on div "Filter the report on a dimension" at bounding box center [784, 159] width 179 height 12
click at [868, 159] on icon "times" at bounding box center [870, 159] width 5 height 7
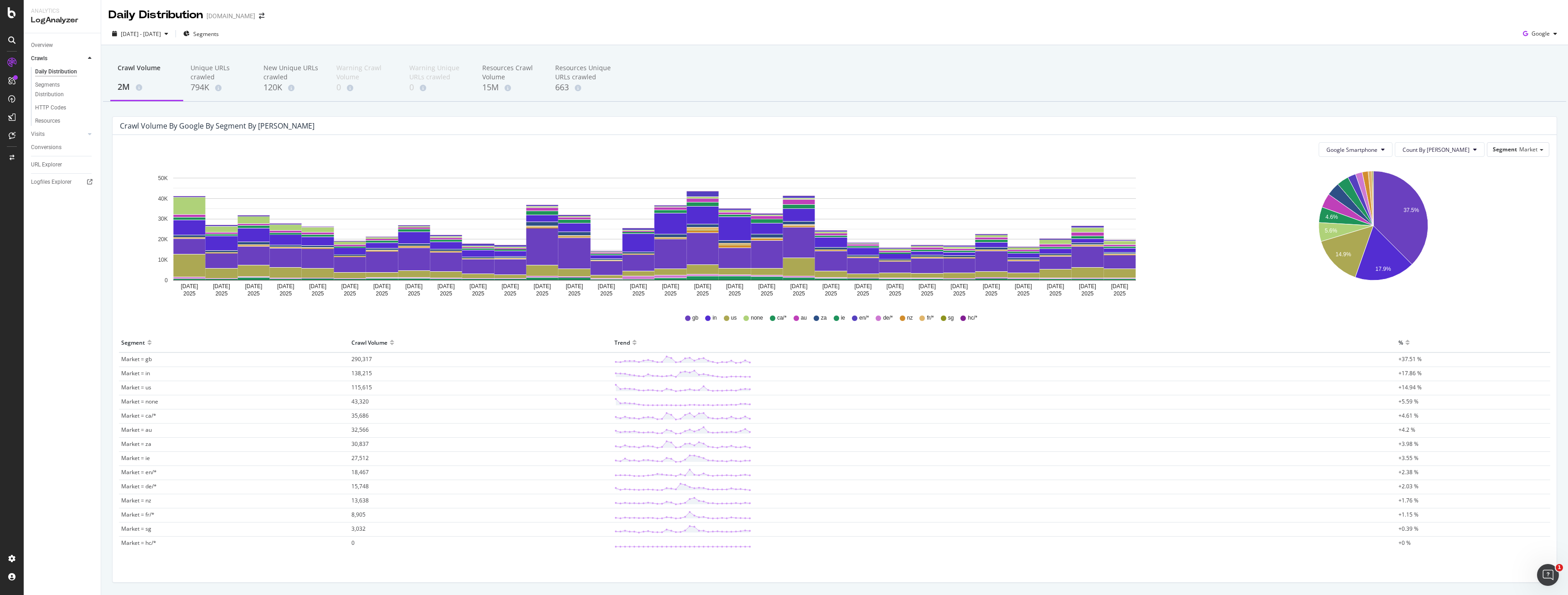
click at [43, 167] on div "URL Explorer" at bounding box center [46, 165] width 31 height 10
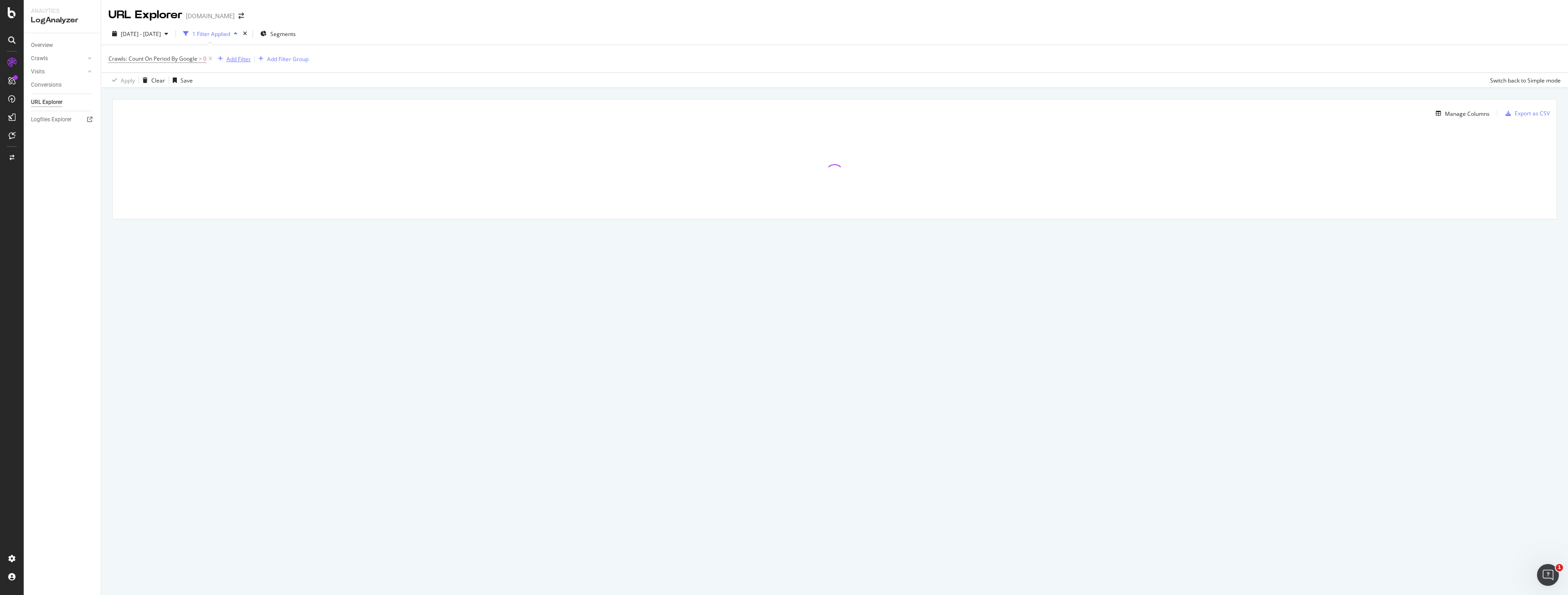
click at [242, 60] on div "Add Filter" at bounding box center [239, 59] width 24 height 8
click at [275, 135] on div "Full URL" at bounding box center [295, 134] width 156 height 11
click at [290, 92] on input "text" at bounding box center [272, 98] width 99 height 15
paste input "[URL][DOMAIN_NAME]"
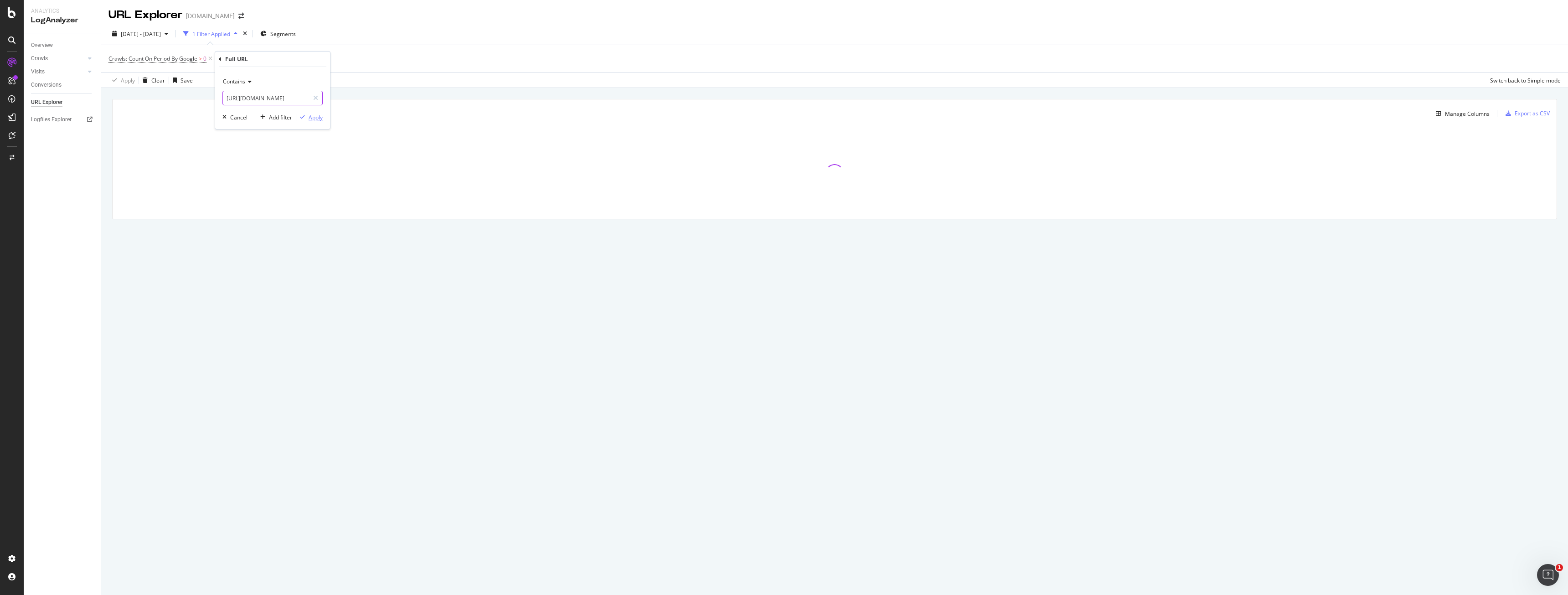
type input "[URL][DOMAIN_NAME]"
click at [309, 117] on div "Apply" at bounding box center [315, 117] width 14 height 8
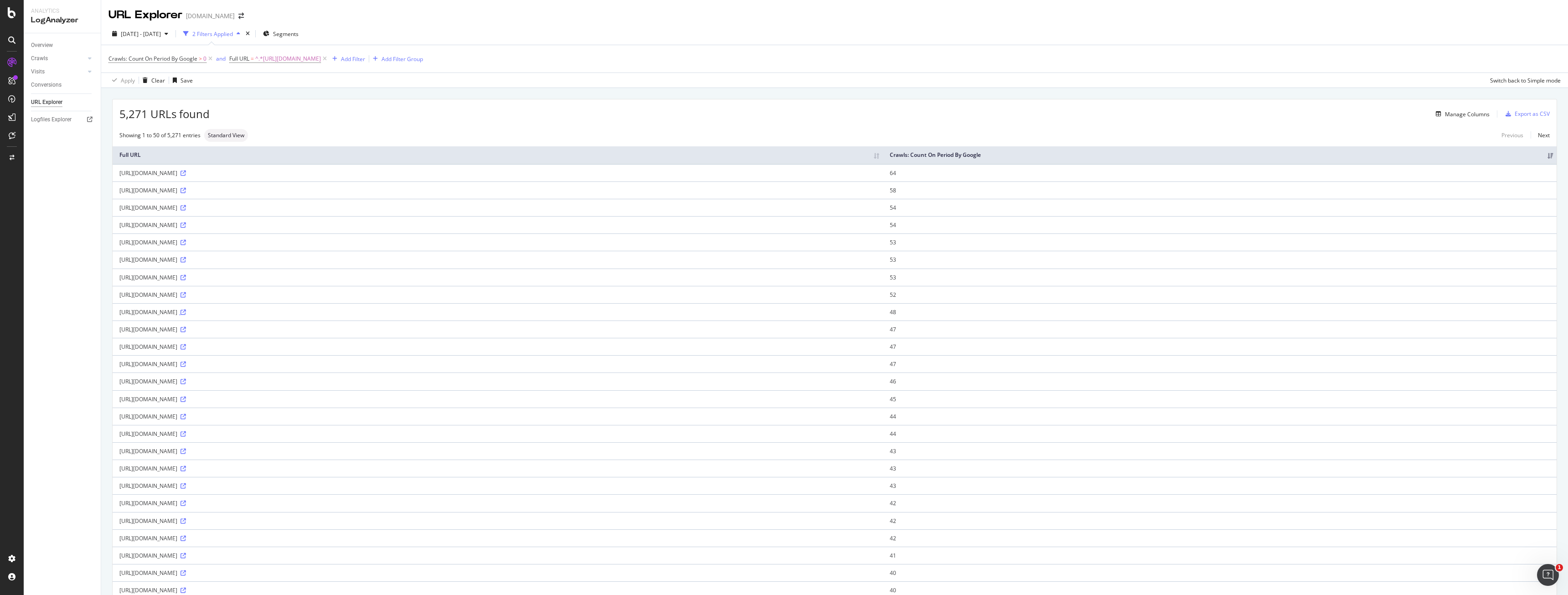
click at [186, 311] on icon at bounding box center [183, 312] width 5 height 5
drag, startPoint x: 313, startPoint y: 70, endPoint x: 292, endPoint y: 72, distance: 21.1
click at [292, 72] on div "Crawls: Count On Period By Google > 0 and Full URL = ^.*[URL][DOMAIN_NAME] Add …" at bounding box center [835, 66] width 1452 height 43
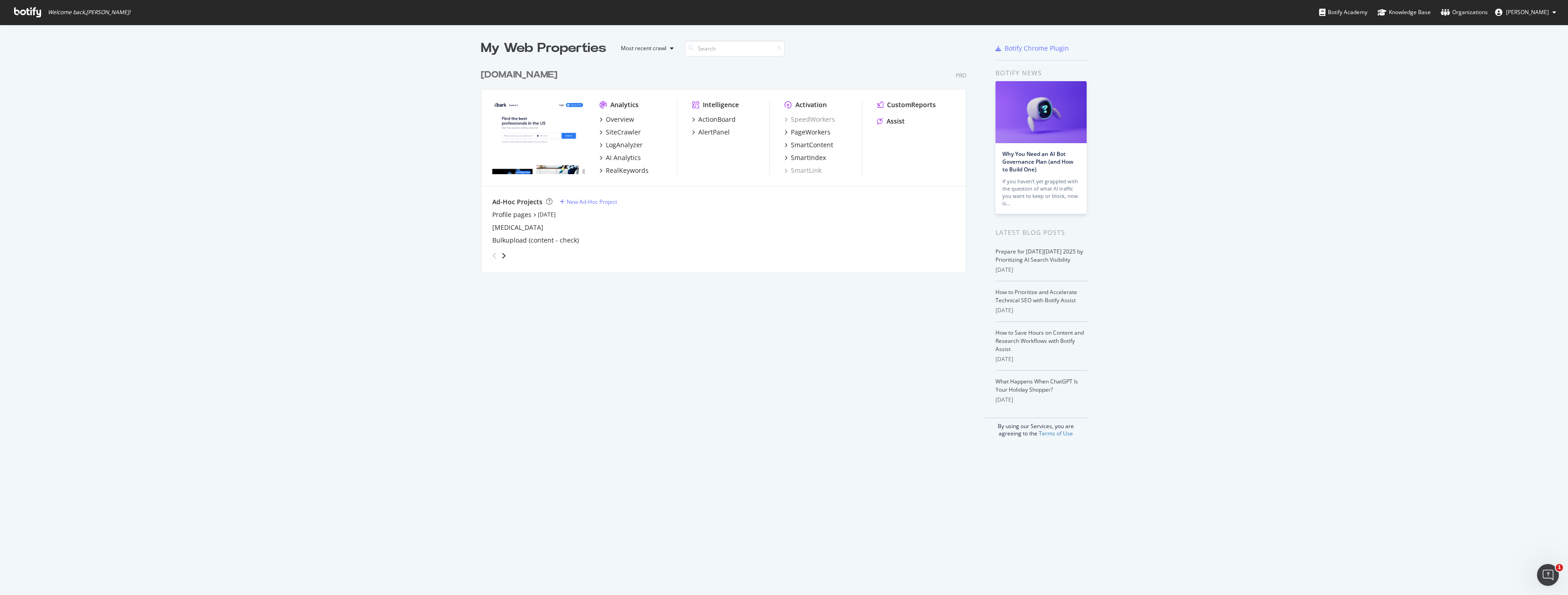
click at [39, 31] on div "My Web Properties Most recent crawl www.bark.com Pro Analytics Overview SiteCra…" at bounding box center [784, 238] width 1568 height 428
click at [32, 17] on span "Welcome back, Wayne Burden !" at bounding box center [72, 12] width 131 height 24
click at [33, 18] on span "Welcome back, Wayne Burden !" at bounding box center [72, 12] width 131 height 24
click at [799, 130] on div "PageWorkers" at bounding box center [810, 132] width 40 height 9
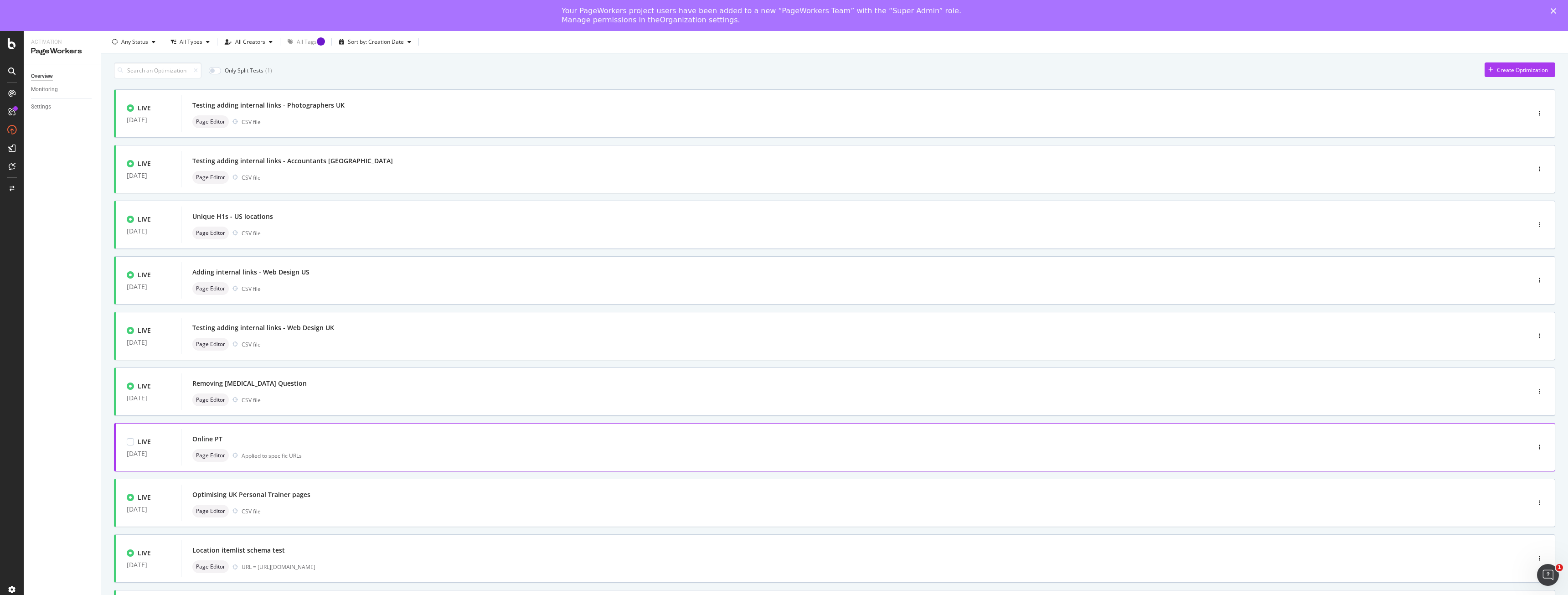
scroll to position [96, 0]
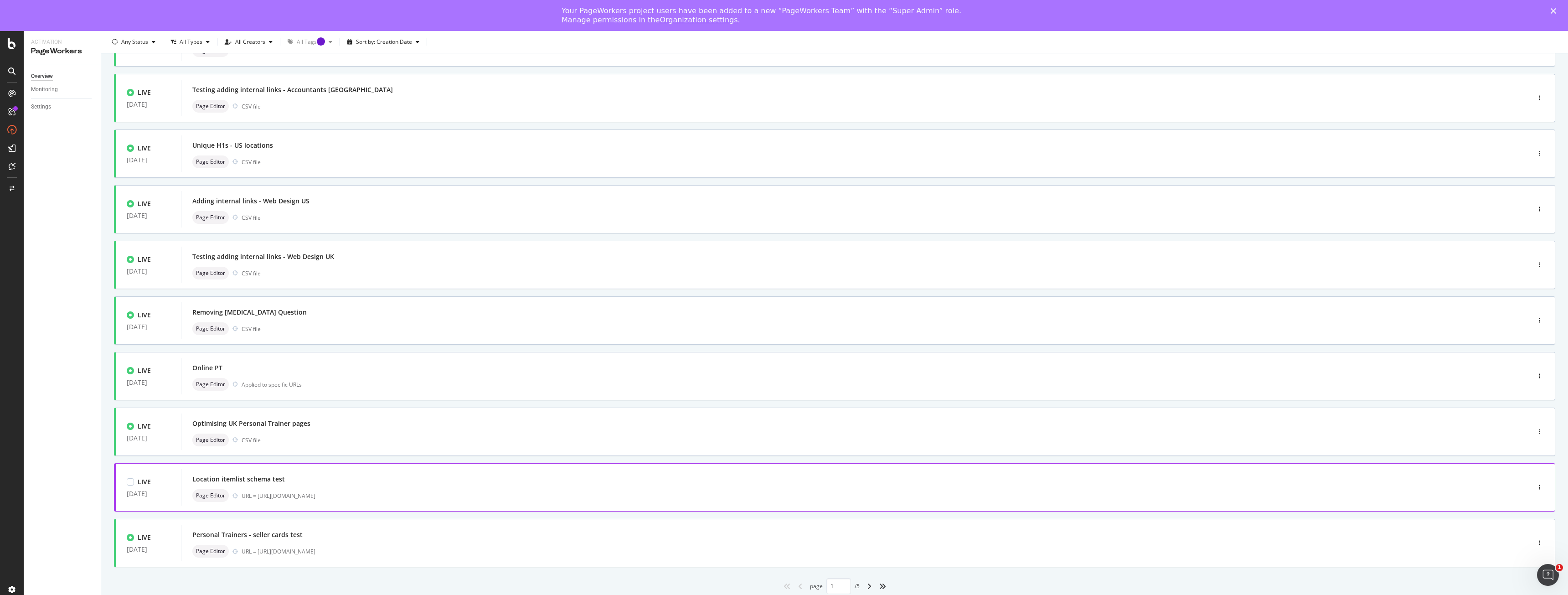
click at [352, 481] on div "Location itemlist schema test" at bounding box center [842, 479] width 1299 height 13
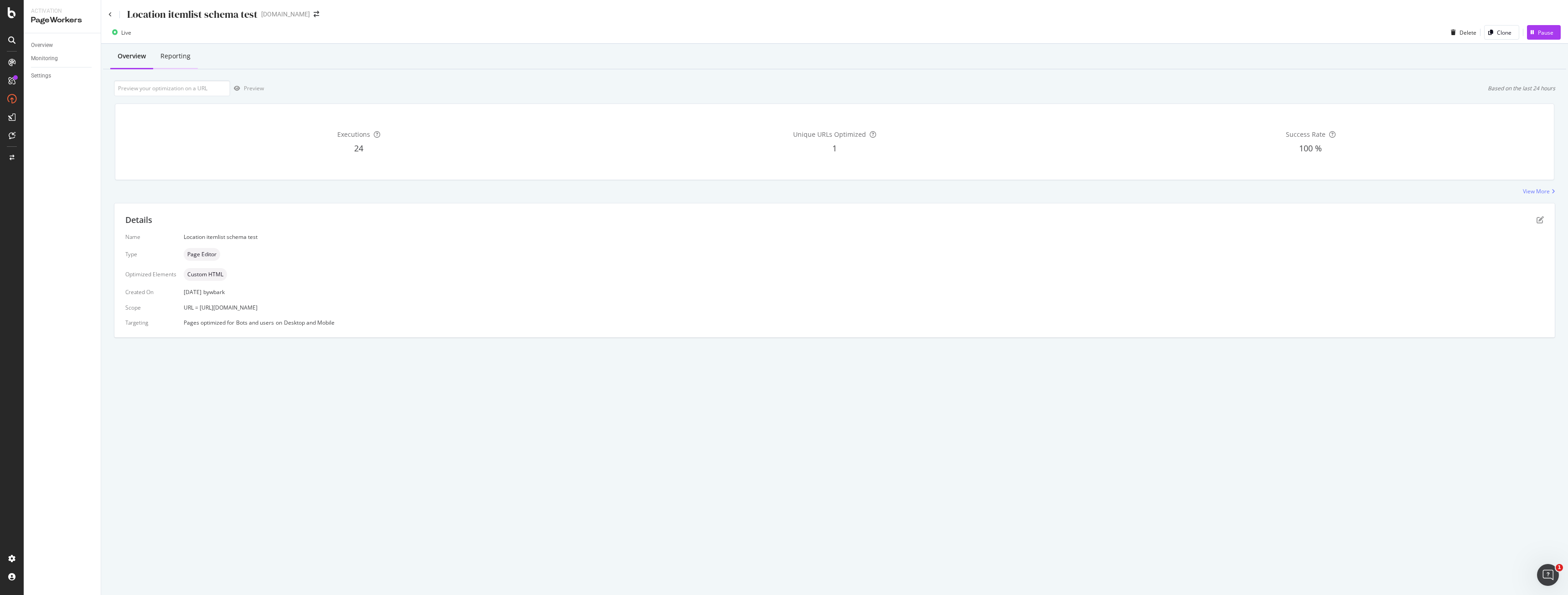
click at [175, 62] on div "Reporting" at bounding box center [175, 57] width 44 height 25
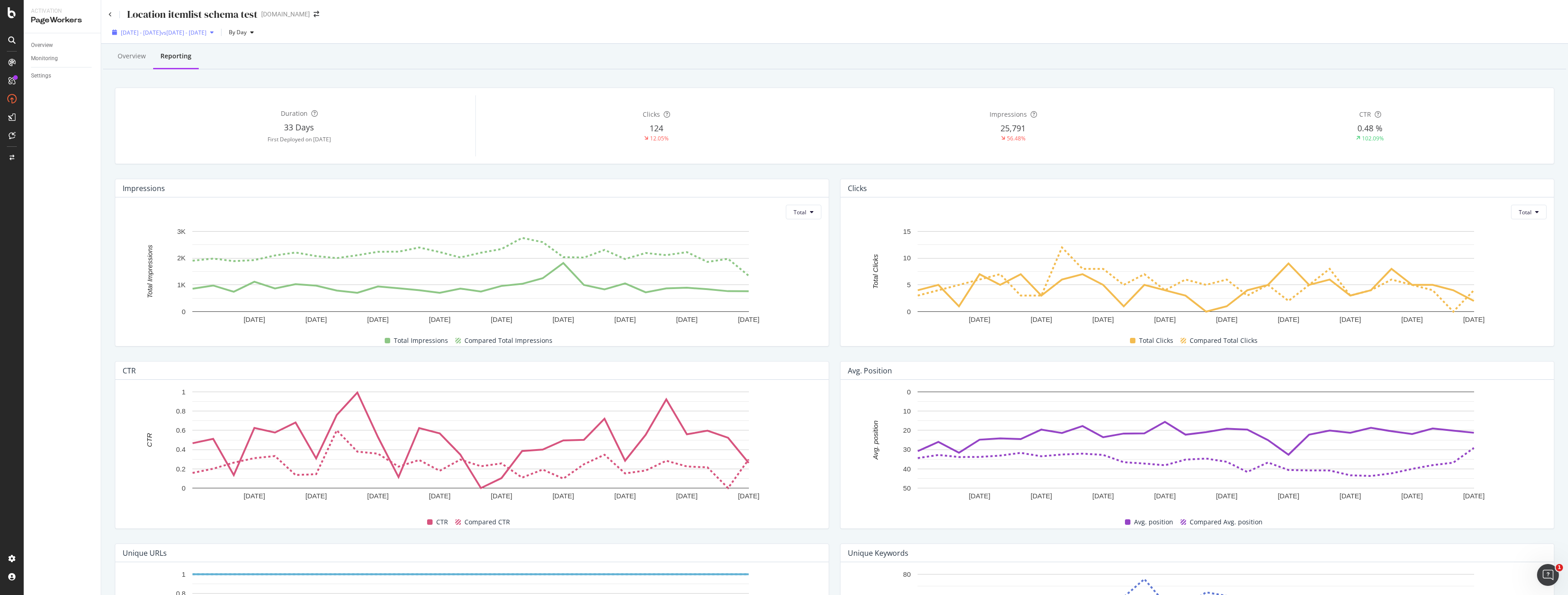
click at [206, 35] on span "vs 2025 Aug. 16th - Sep. 12th" at bounding box center [183, 32] width 46 height 8
click at [159, 85] on div "Last 3 Months" at bounding box center [150, 85] width 35 height 8
type input "2025/07/11"
click at [293, 153] on div "Apply" at bounding box center [289, 155] width 14 height 8
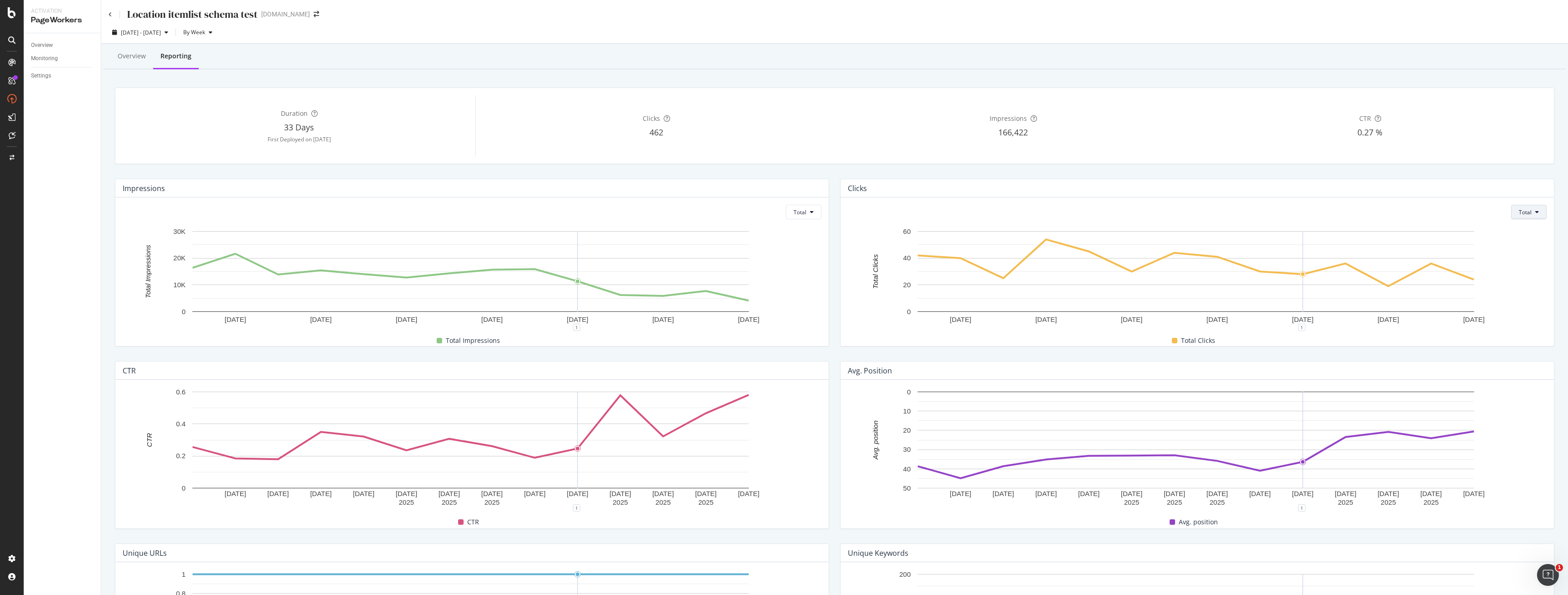
click at [1530, 215] on button "Total" at bounding box center [1528, 212] width 35 height 15
